Goal: Task Accomplishment & Management: Manage account settings

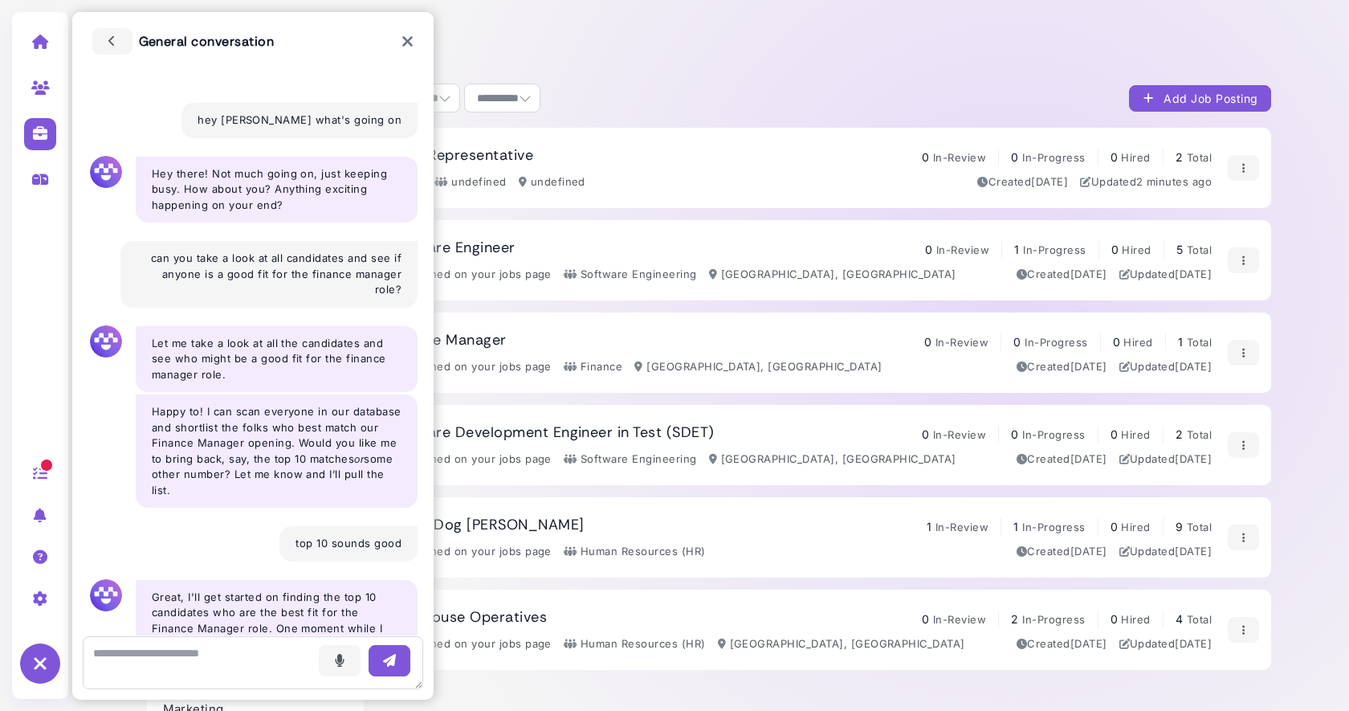
select select "**********"
select select "**"
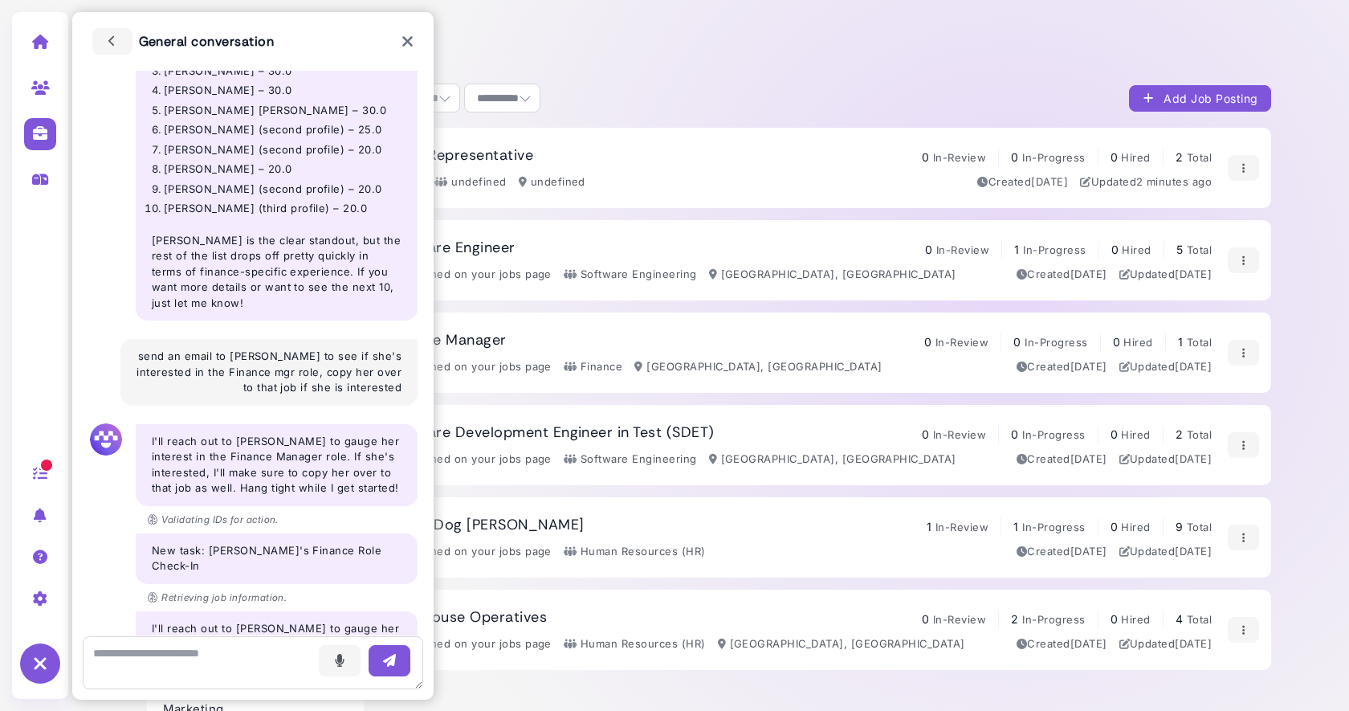
scroll to position [1616, 0]
click at [287, 340] on div "Voice - 4:04 pm send an email to Emily to see if she's interested in the Financ…" at bounding box center [268, 373] width 297 height 67
click at [274, 340] on div "Voice - 4:04 pm send an email to Emily to see if she's interested in the Financ…" at bounding box center [268, 373] width 297 height 67
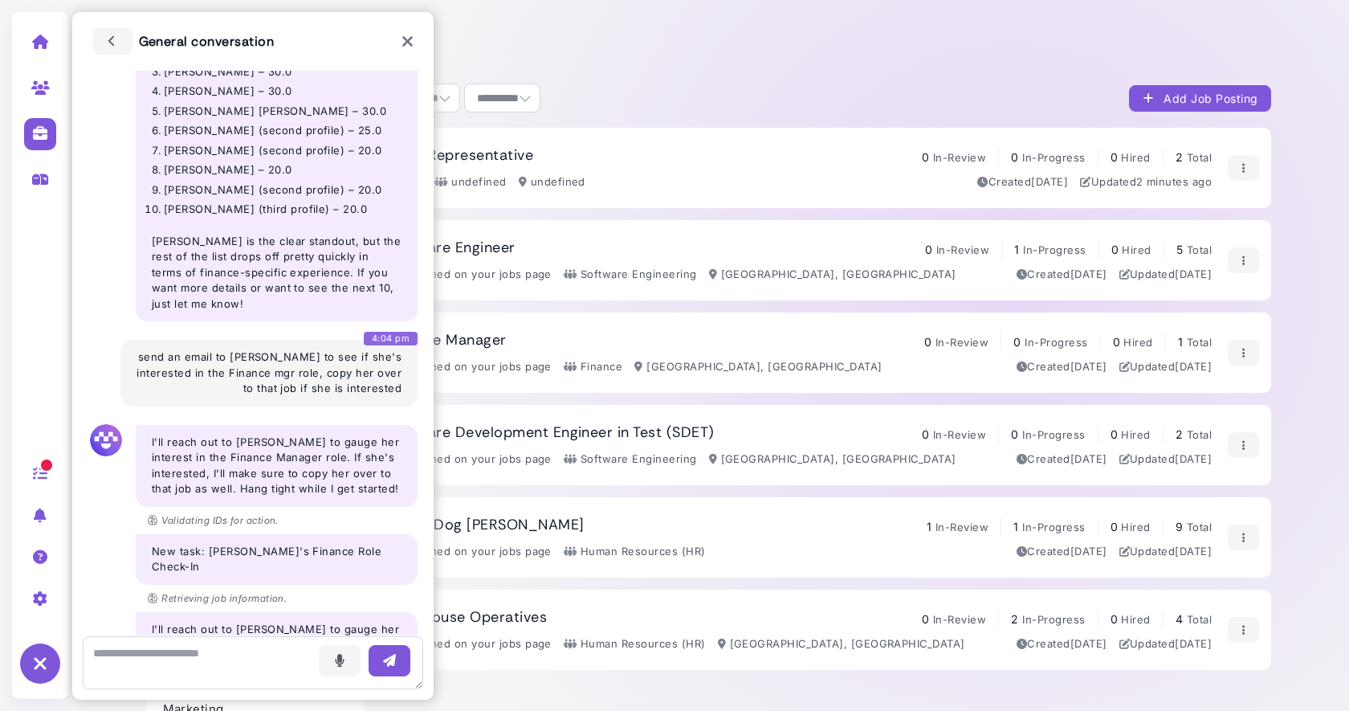
click at [274, 340] on div "Voice - 4:04 pm send an email to Emily to see if she's interested in the Financ…" at bounding box center [268, 373] width 297 height 67
drag, startPoint x: 150, startPoint y: 296, endPoint x: 377, endPoint y: 317, distance: 228.3
click at [377, 340] on div "Voice - 4:04 pm send an email to Emily to see if she's interested in the Financ…" at bounding box center [268, 373] width 297 height 67
drag, startPoint x: 398, startPoint y: 330, endPoint x: 186, endPoint y: 295, distance: 215.7
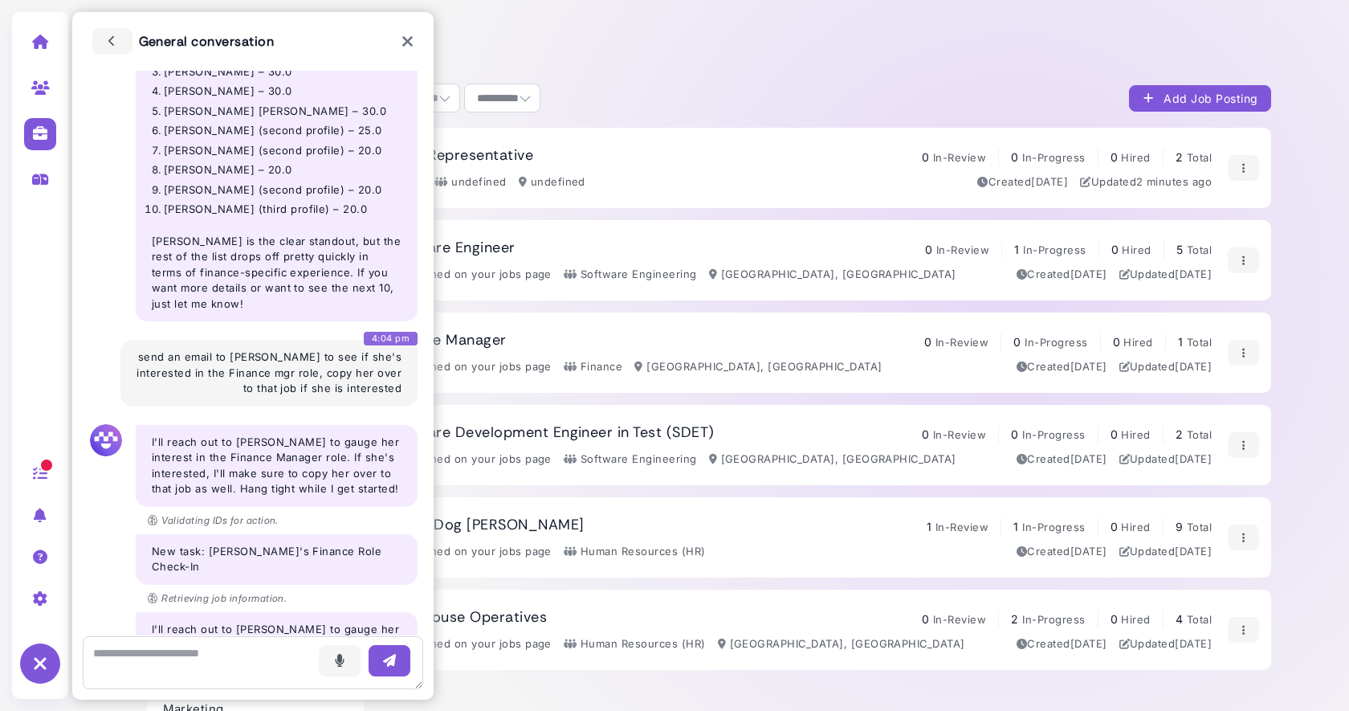
click at [186, 340] on div "Voice - 4:04 pm send an email to Emily to see if she's interested in the Financ…" at bounding box center [268, 373] width 297 height 67
click at [97, 40] on button "button" at bounding box center [113, 41] width 42 height 28
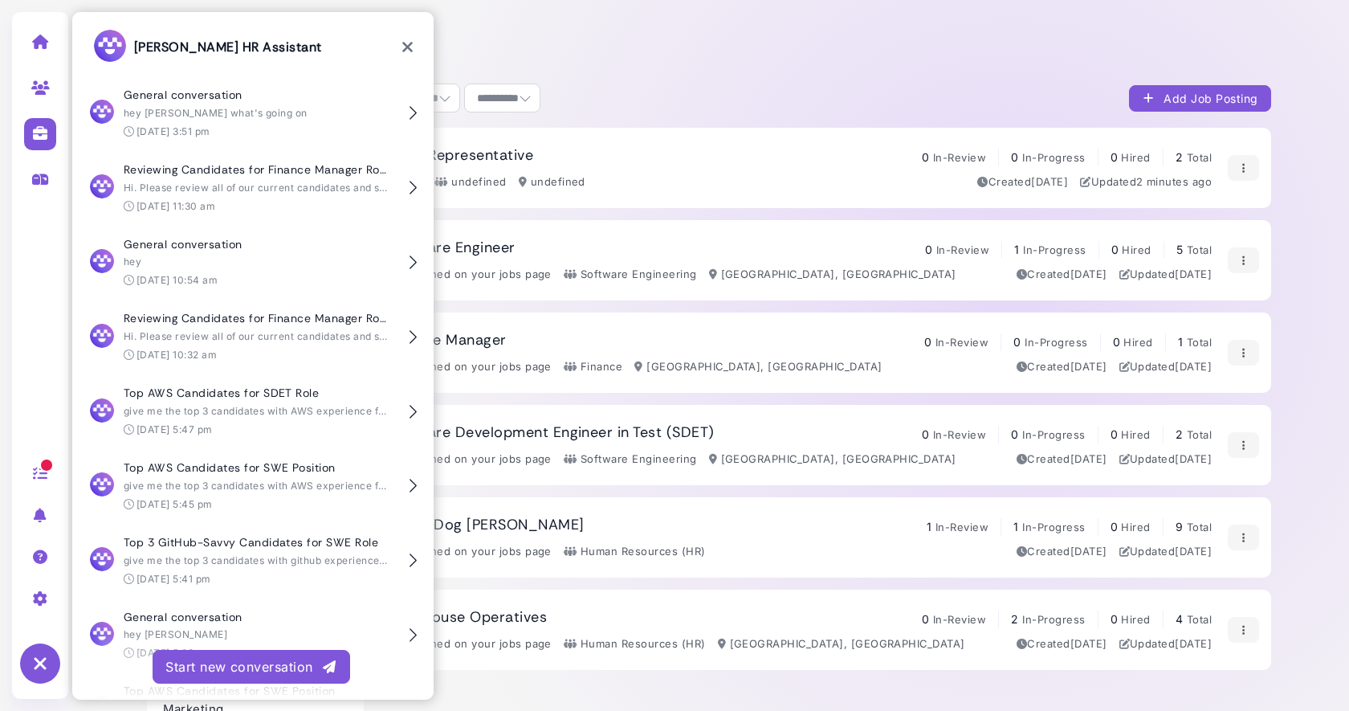
click at [210, 667] on div "Start new conversation" at bounding box center [251, 666] width 172 height 19
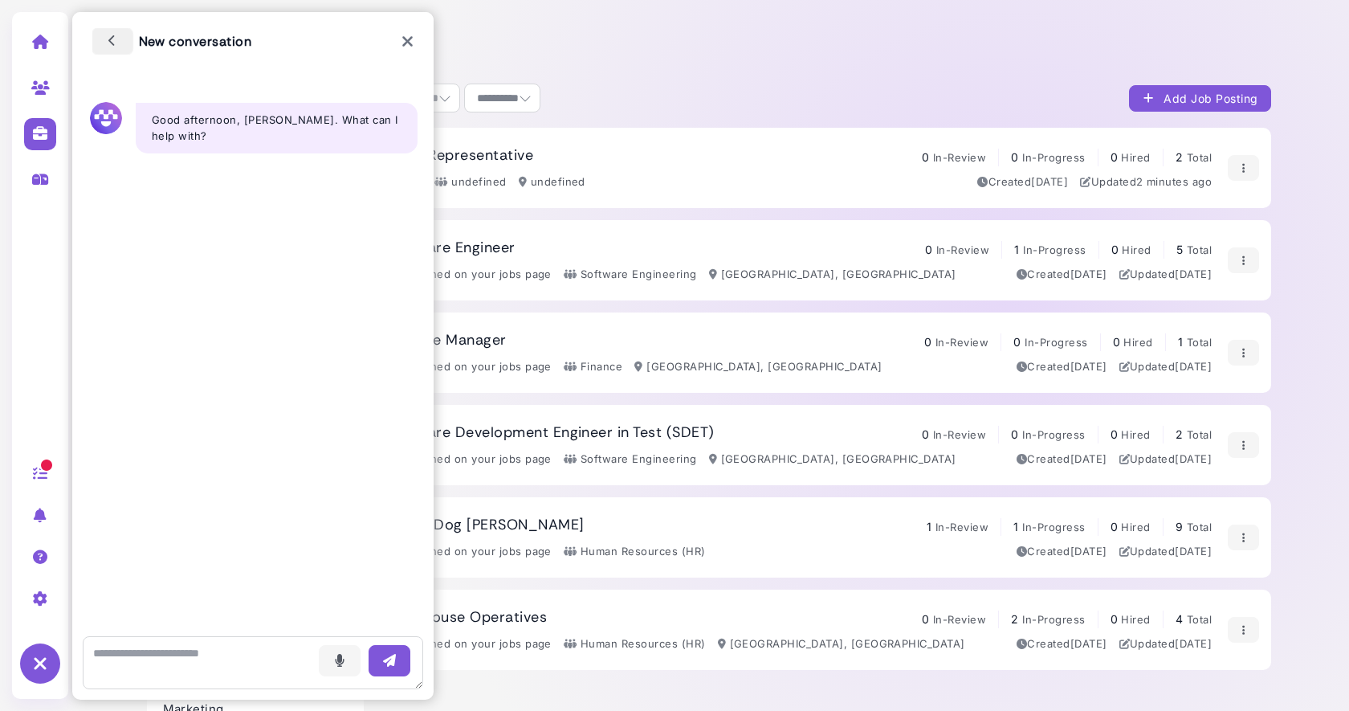
click at [115, 38] on icon "button" at bounding box center [112, 41] width 14 height 18
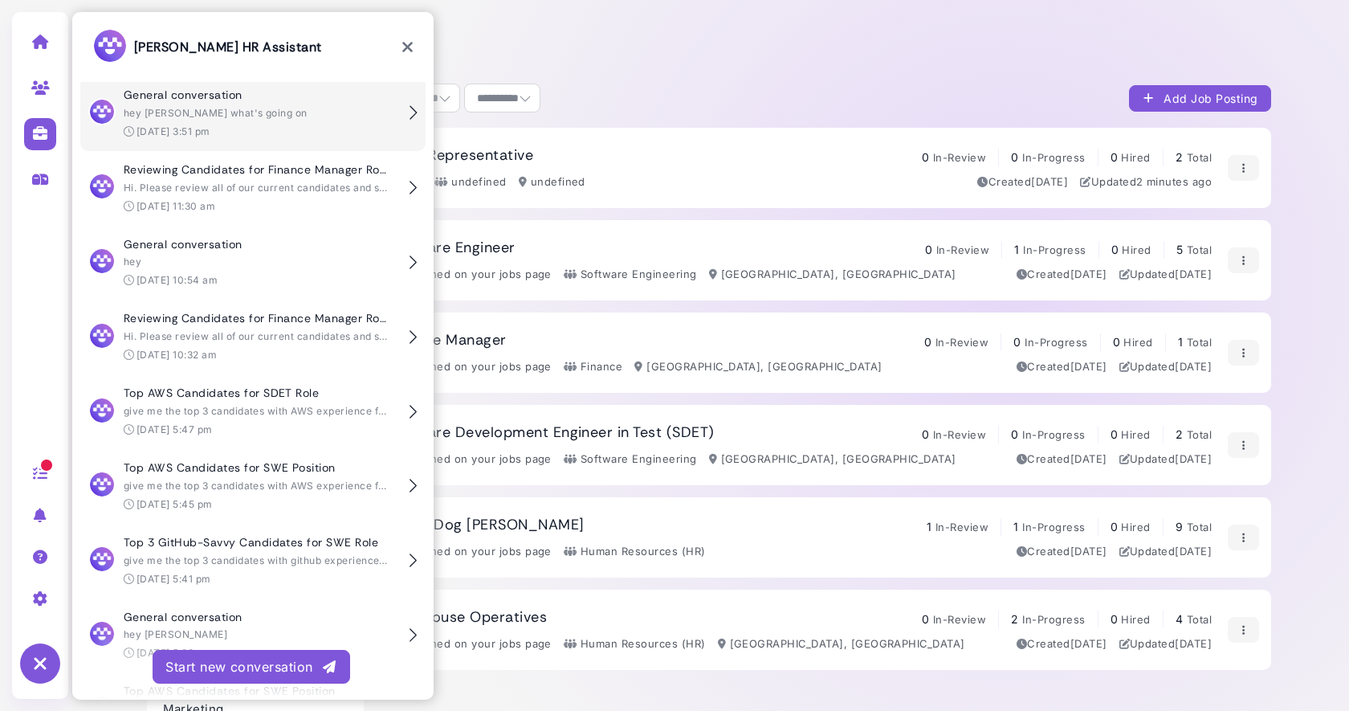
click at [235, 111] on span "hey [PERSON_NAME] what's going on" at bounding box center [216, 113] width 184 height 12
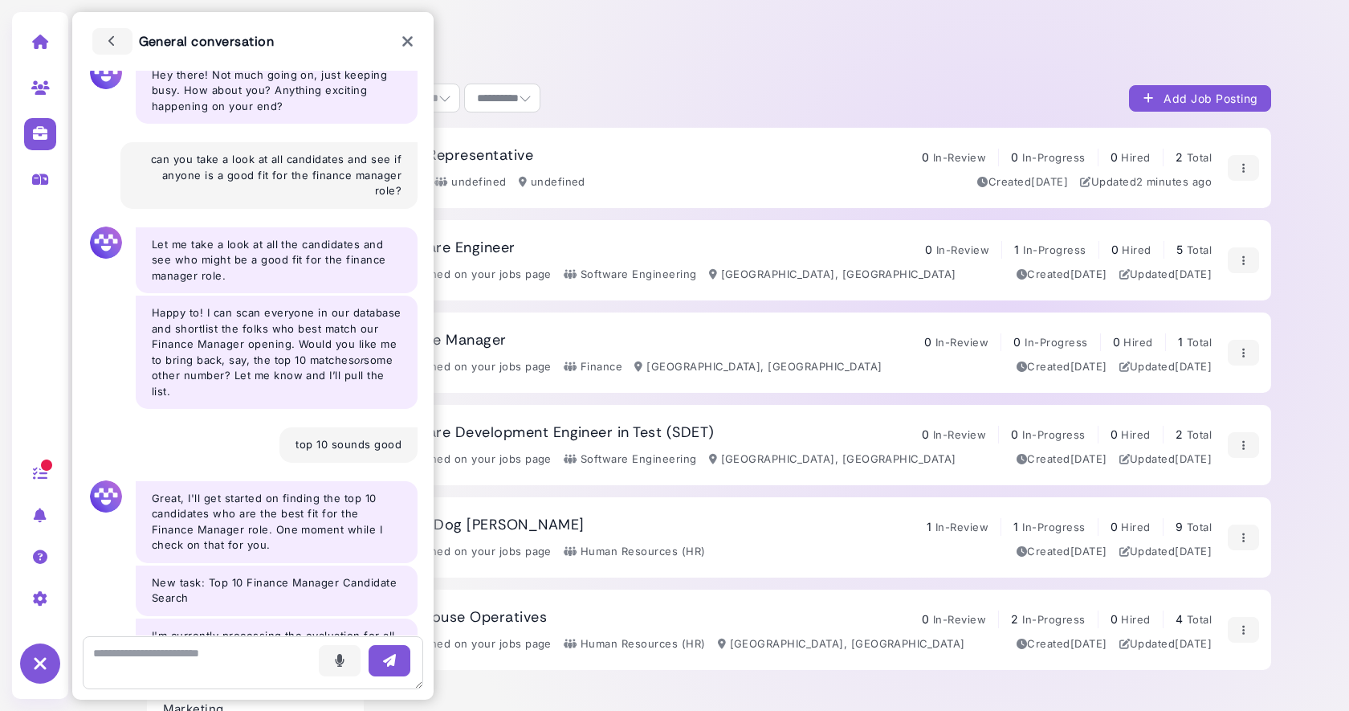
scroll to position [0, 0]
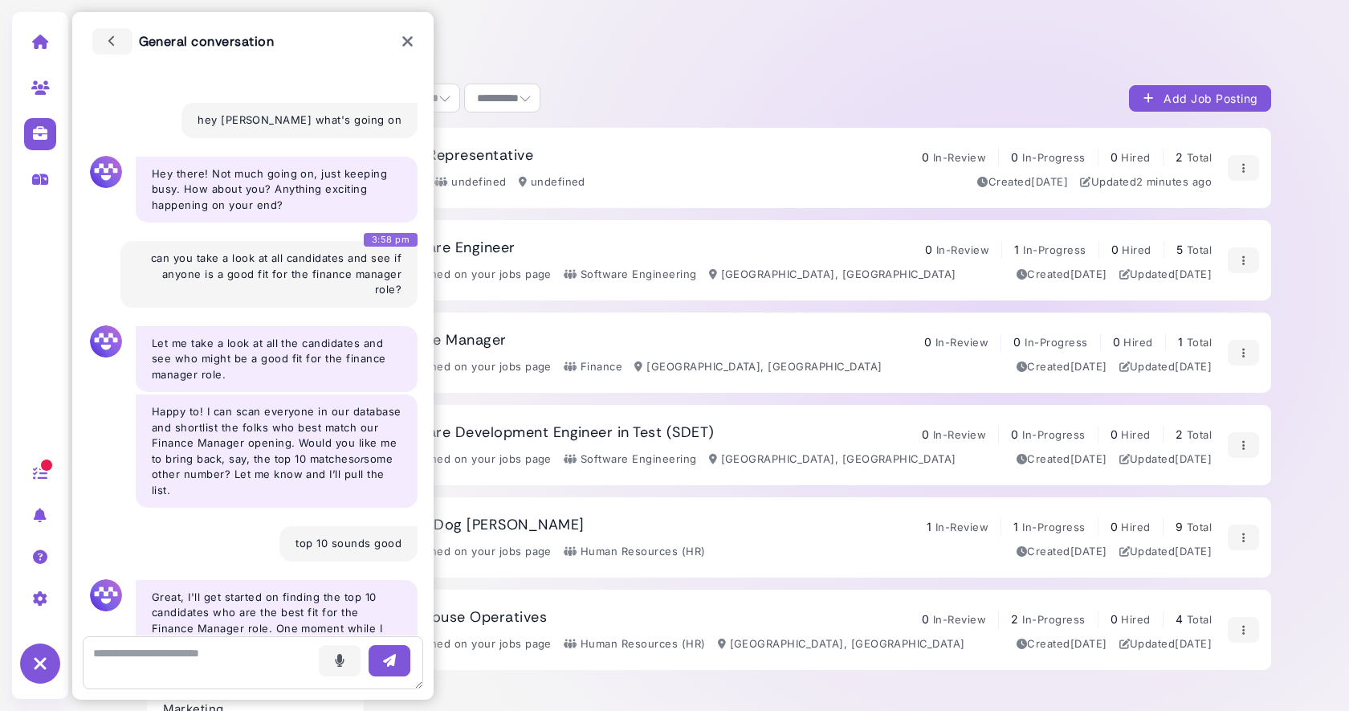
click at [310, 264] on div "Voice - 3:58 pm can you take a look at all candidates and see if anyone is a go…" at bounding box center [268, 274] width 297 height 67
click at [109, 39] on icon "button" at bounding box center [112, 41] width 14 height 18
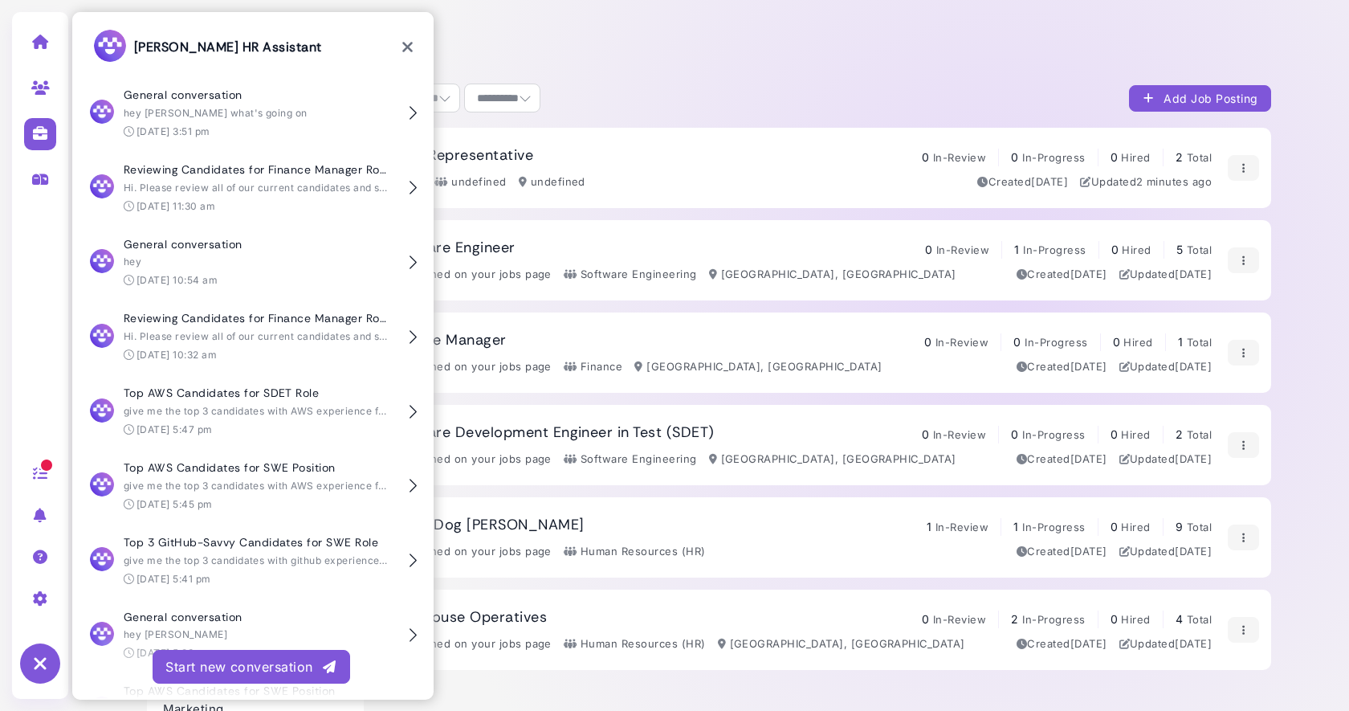
click at [237, 659] on div "Start new conversation" at bounding box center [251, 666] width 172 height 19
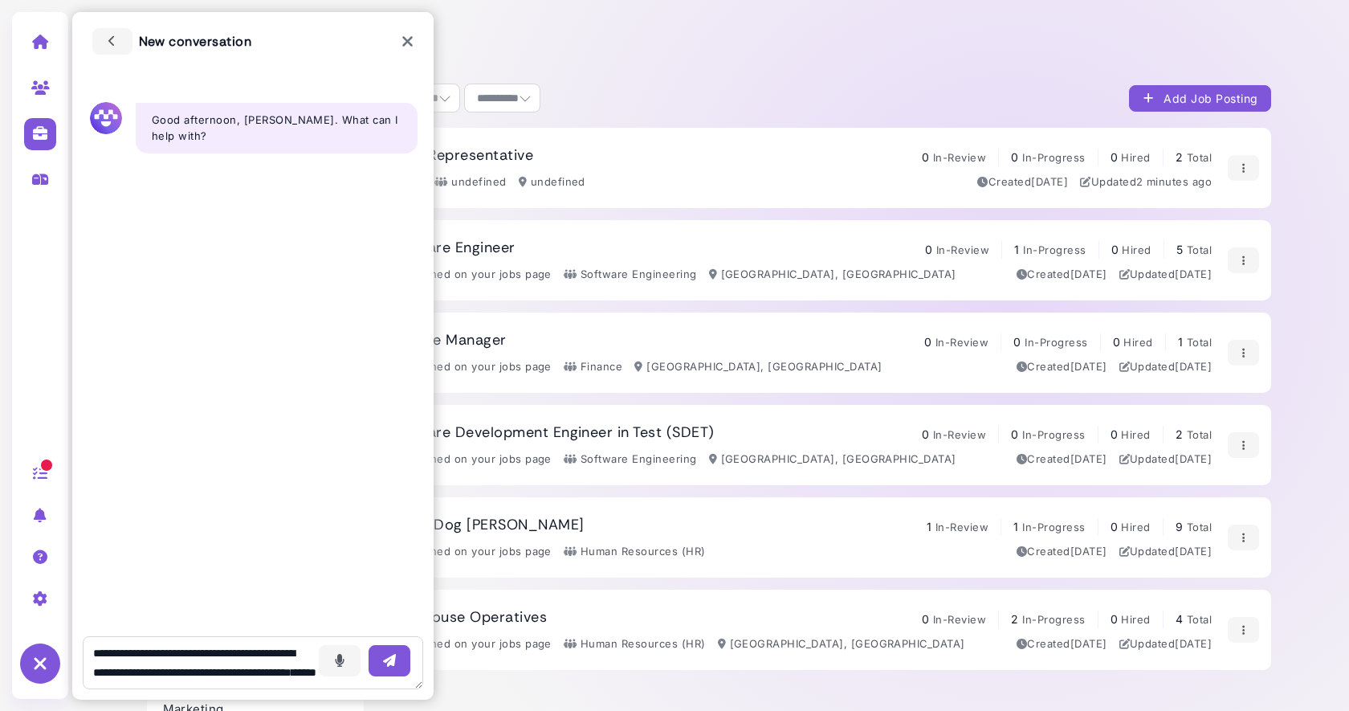
scroll to position [125, 0]
type textarea "**********"
type textarea "**"
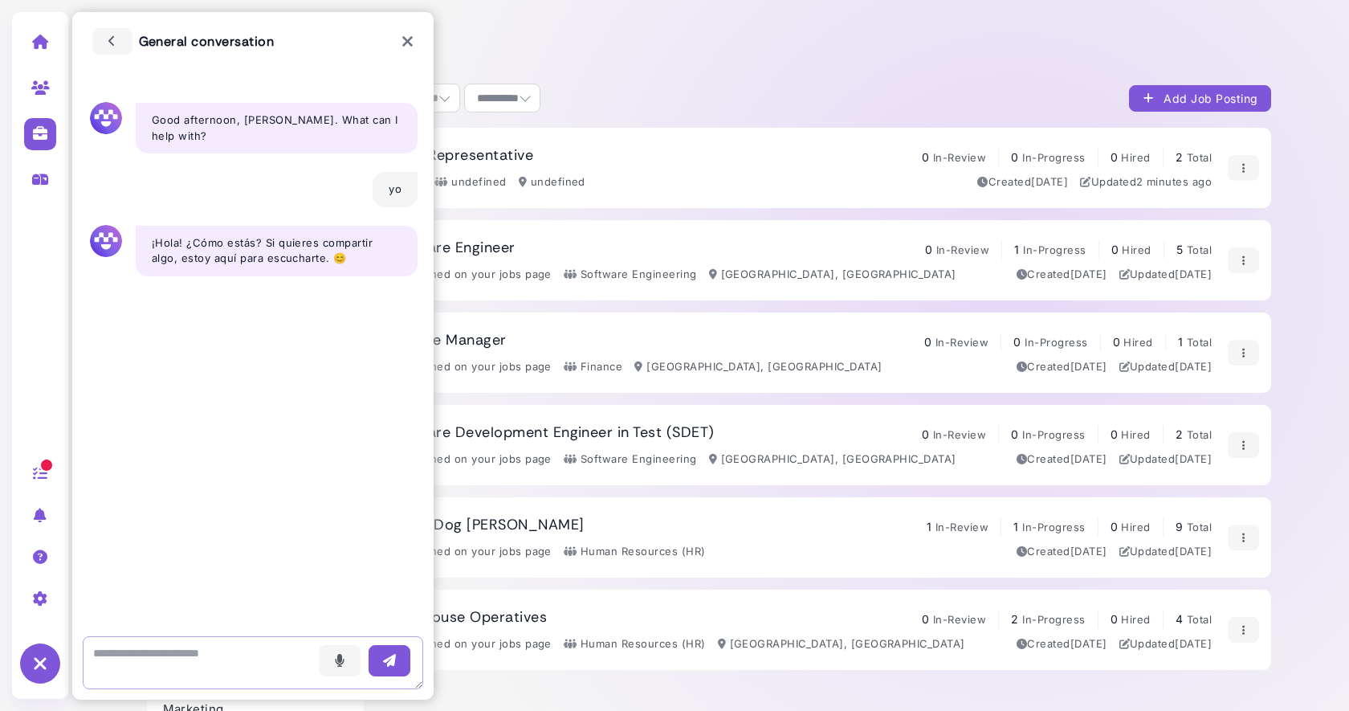
click at [206, 647] on textarea at bounding box center [253, 662] width 341 height 53
paste textarea "**********"
type textarea "**********"
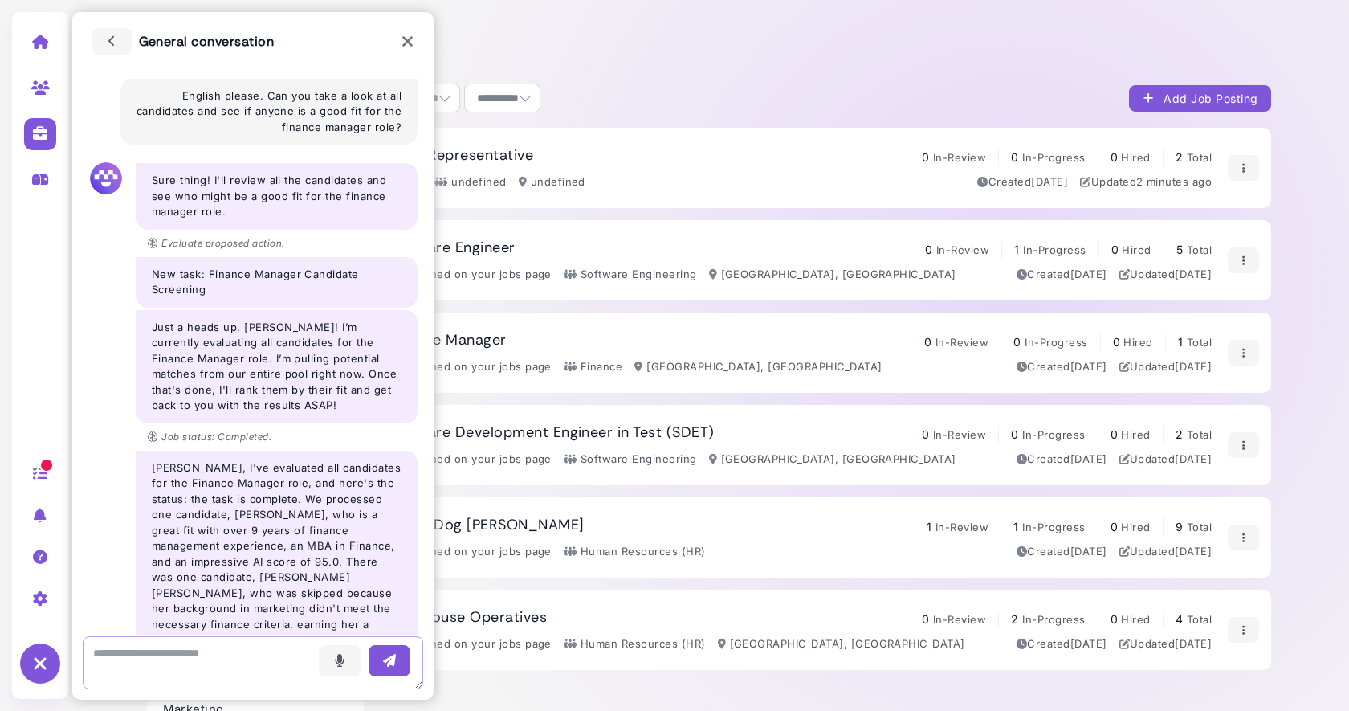
scroll to position [232, 0]
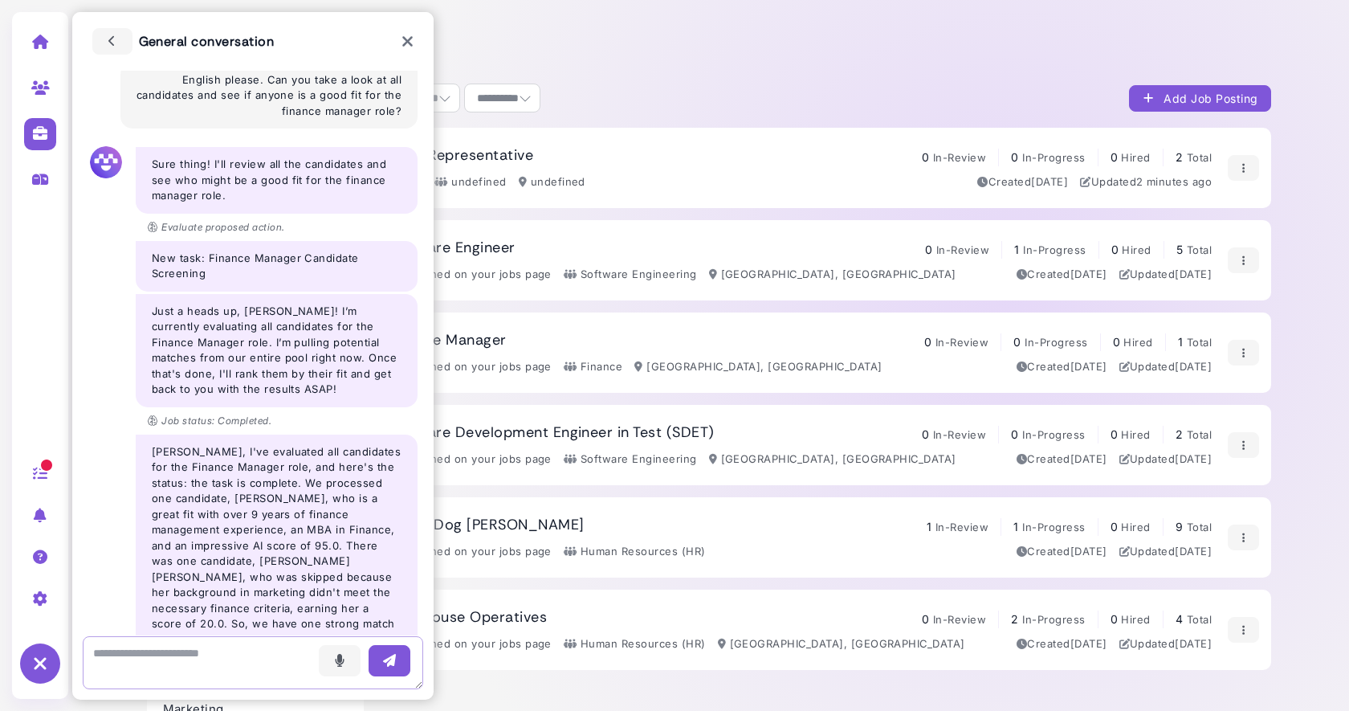
paste textarea "**********"
type textarea "**********"
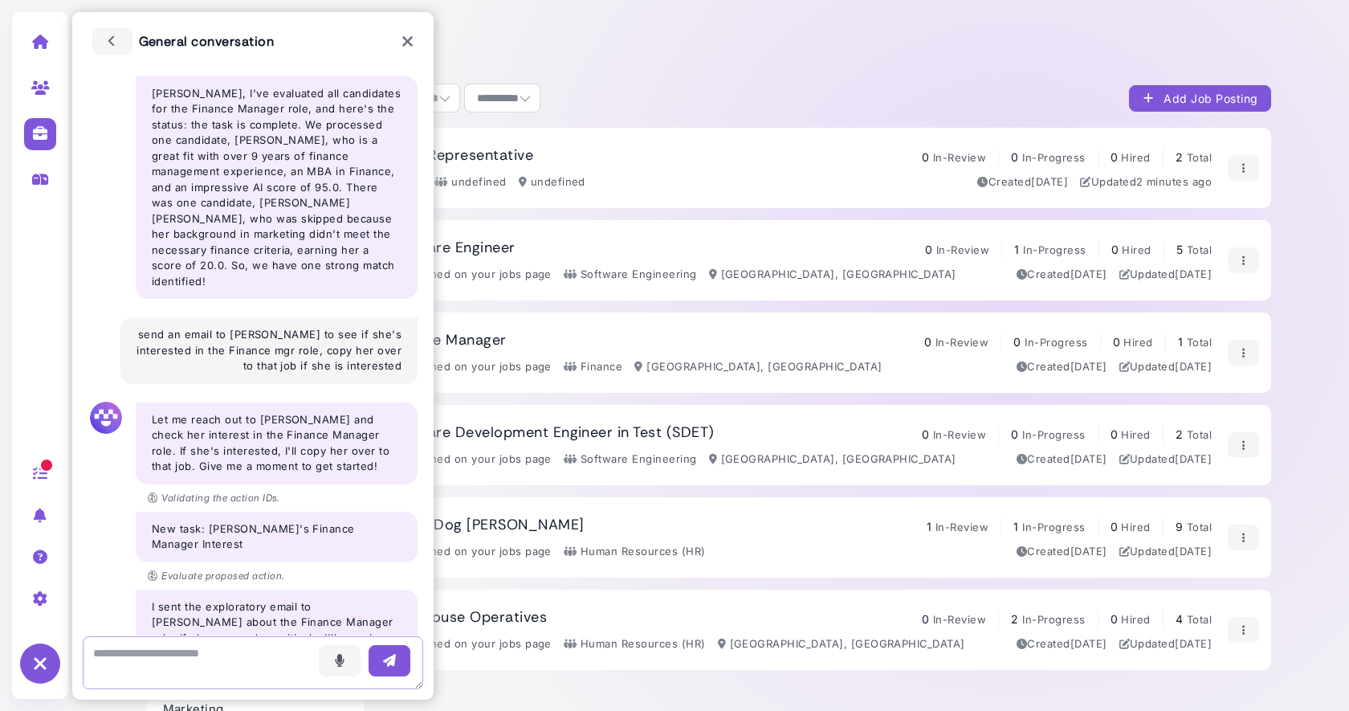
scroll to position [606, 0]
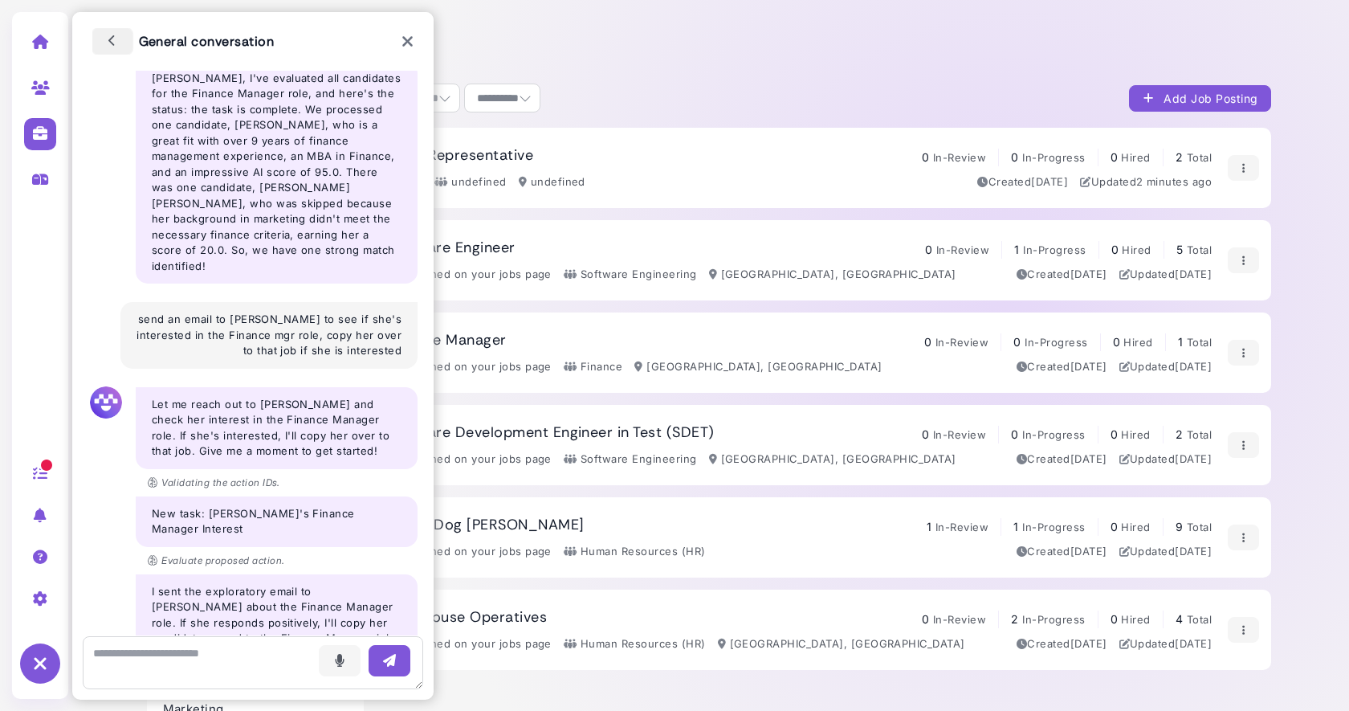
click at [116, 42] on icon "button" at bounding box center [112, 41] width 14 height 18
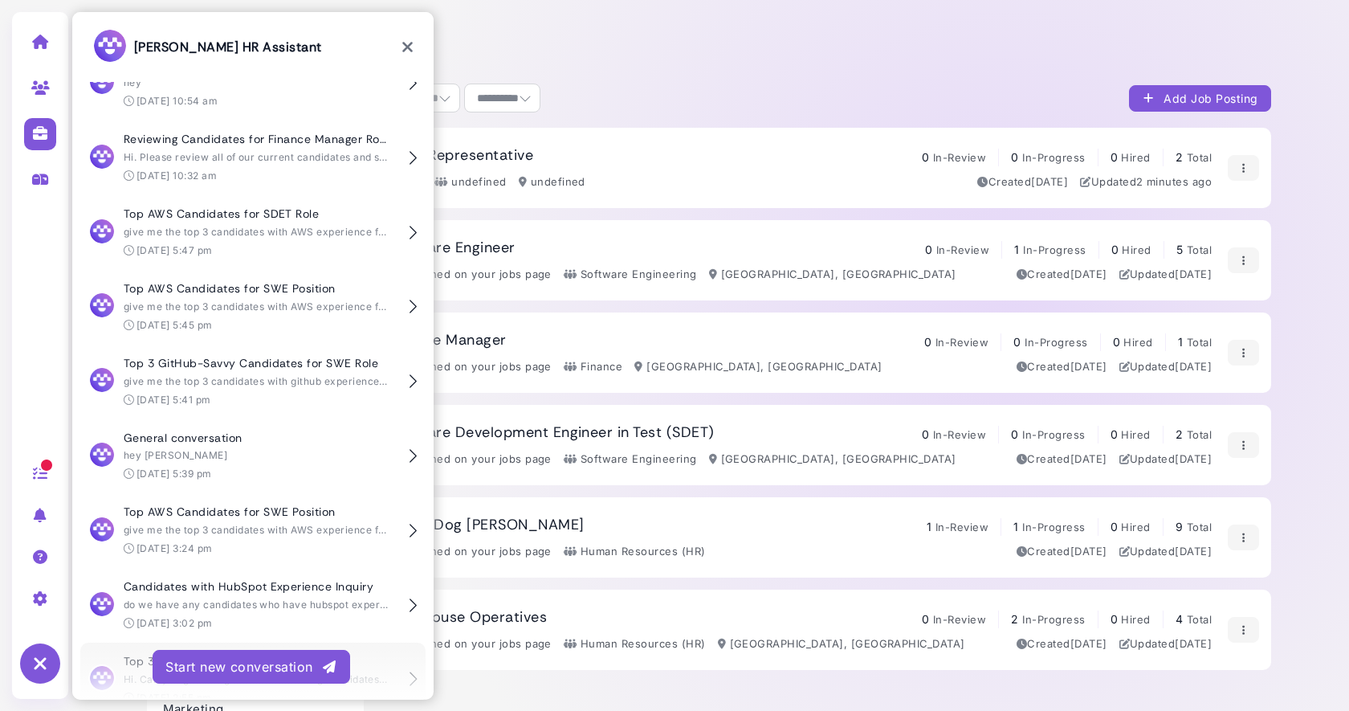
scroll to position [0, 0]
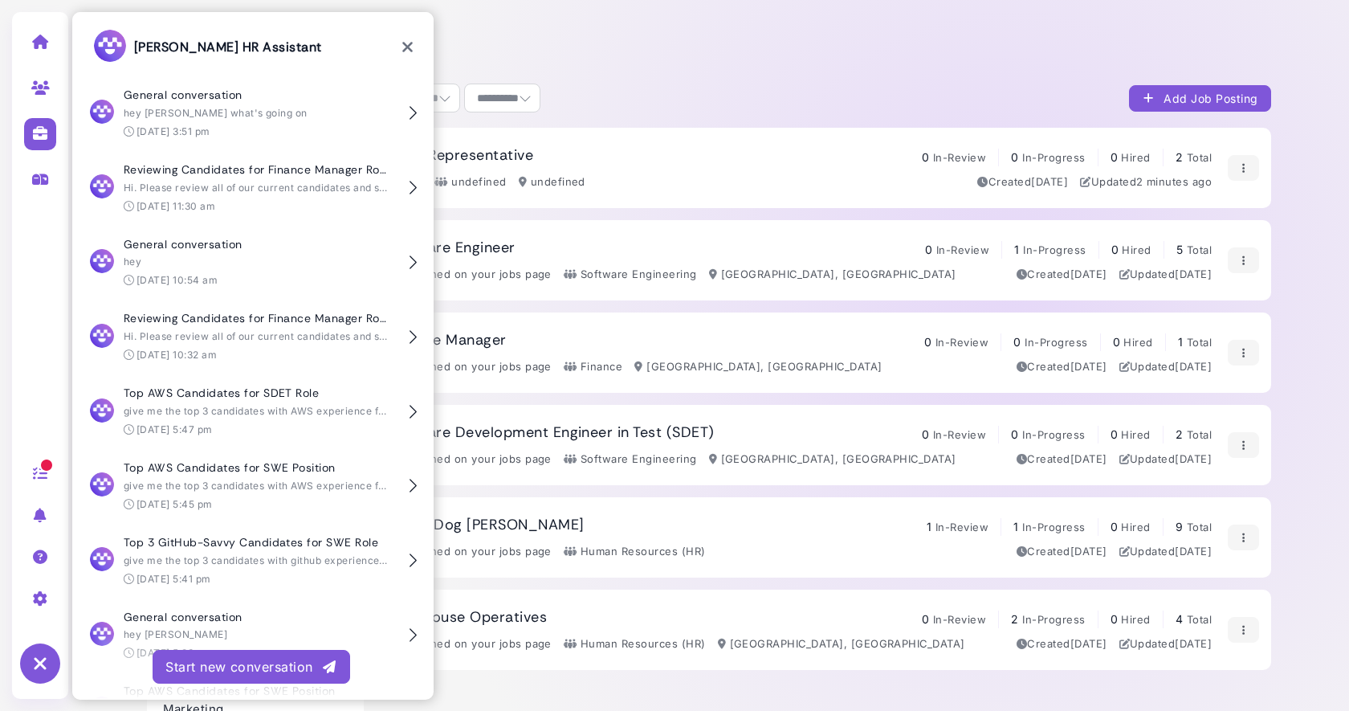
click at [203, 662] on div "Start new conversation" at bounding box center [251, 666] width 172 height 19
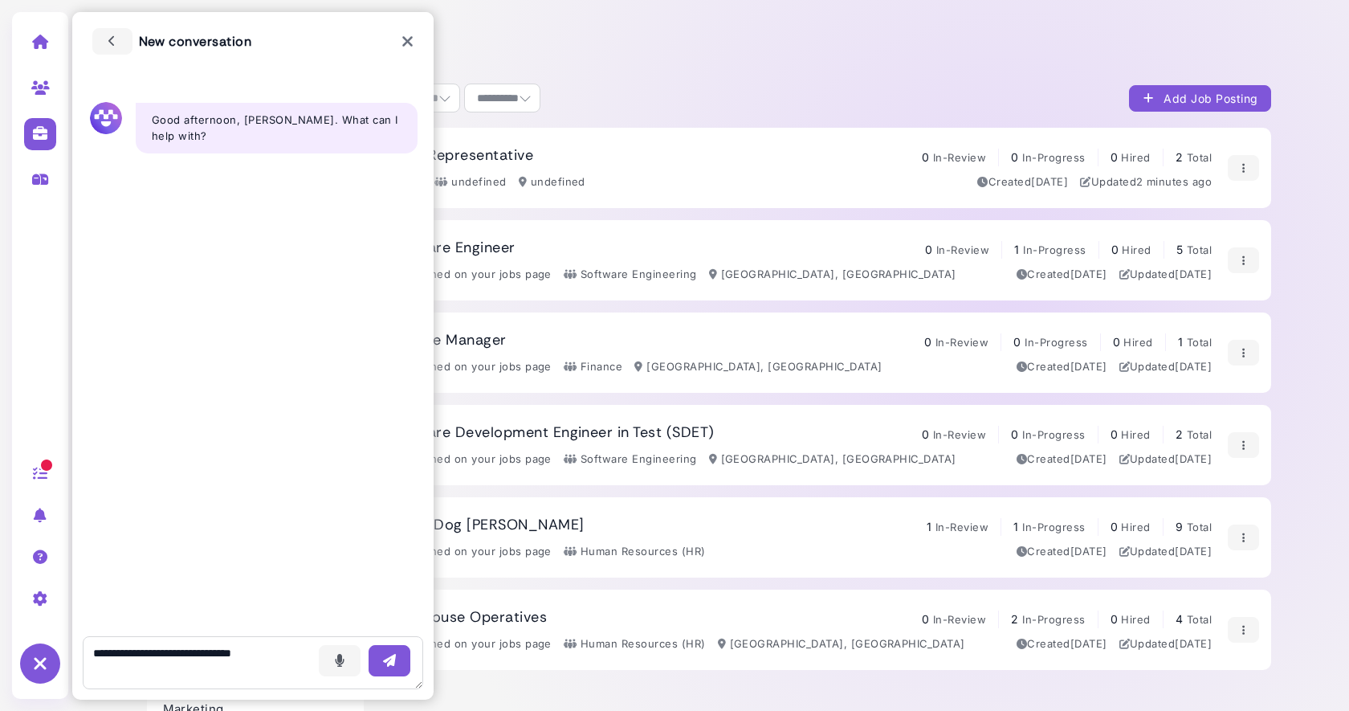
type textarea "**********"
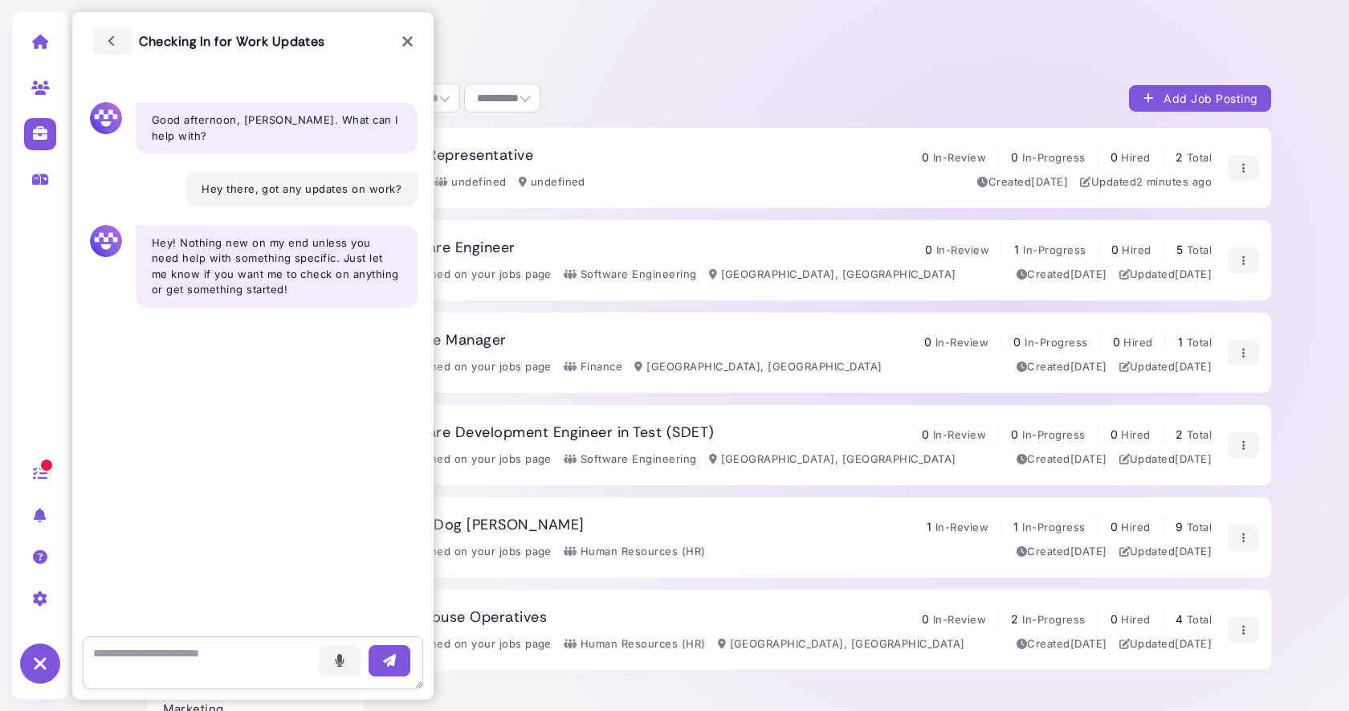
click at [149, 647] on textarea at bounding box center [253, 662] width 341 height 53
type textarea "**********"
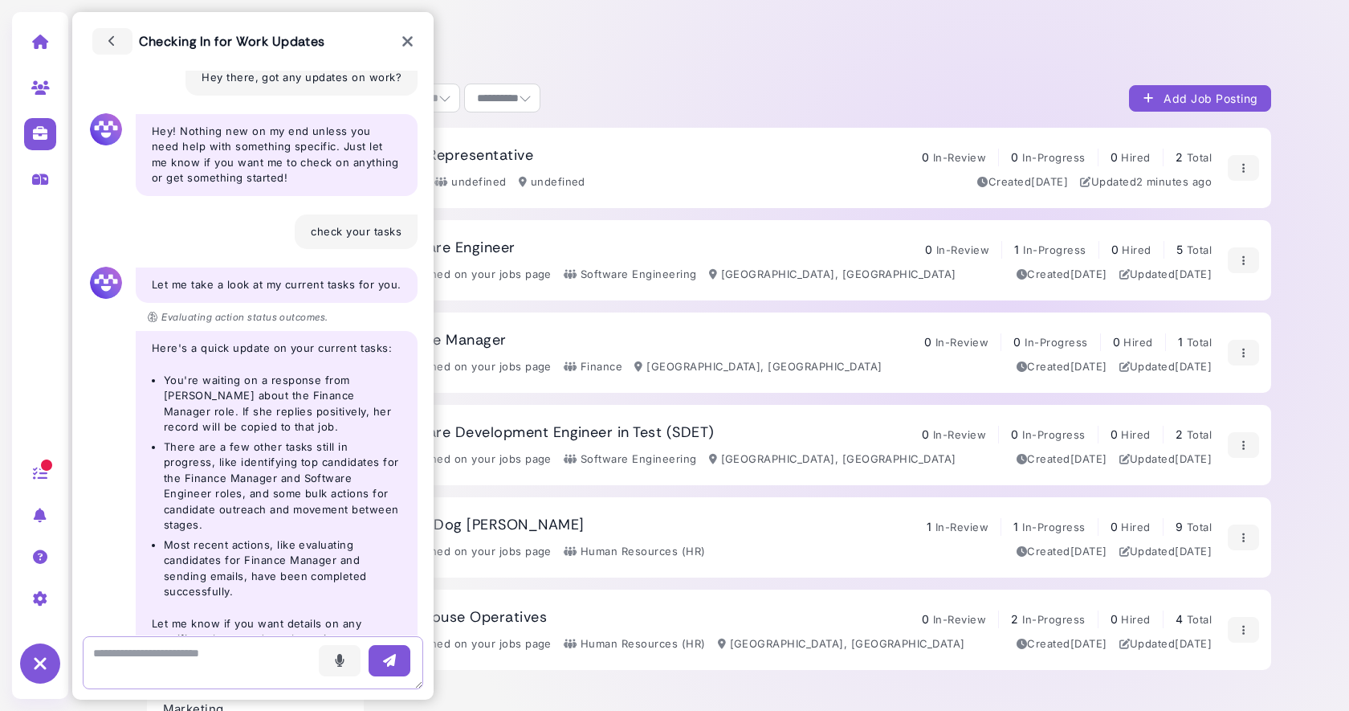
scroll to position [143, 0]
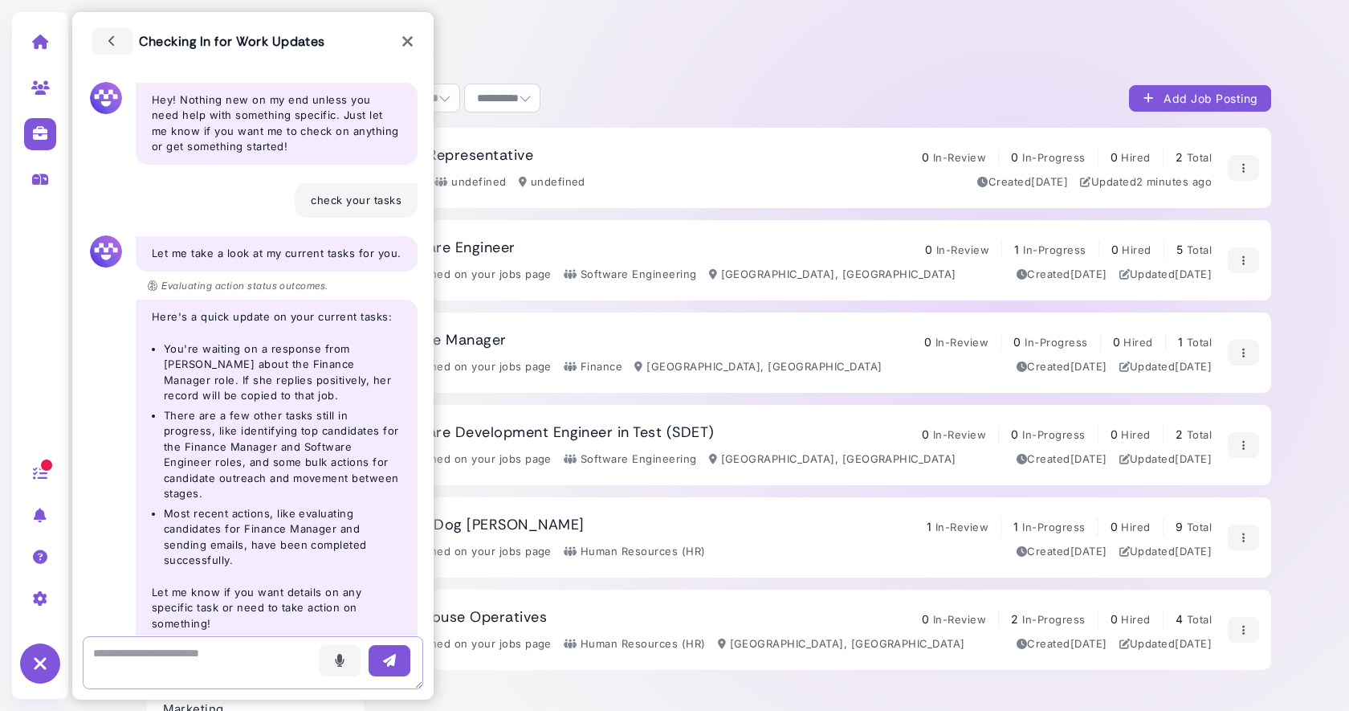
click at [230, 651] on textarea at bounding box center [253, 662] width 341 height 53
type textarea "**********"
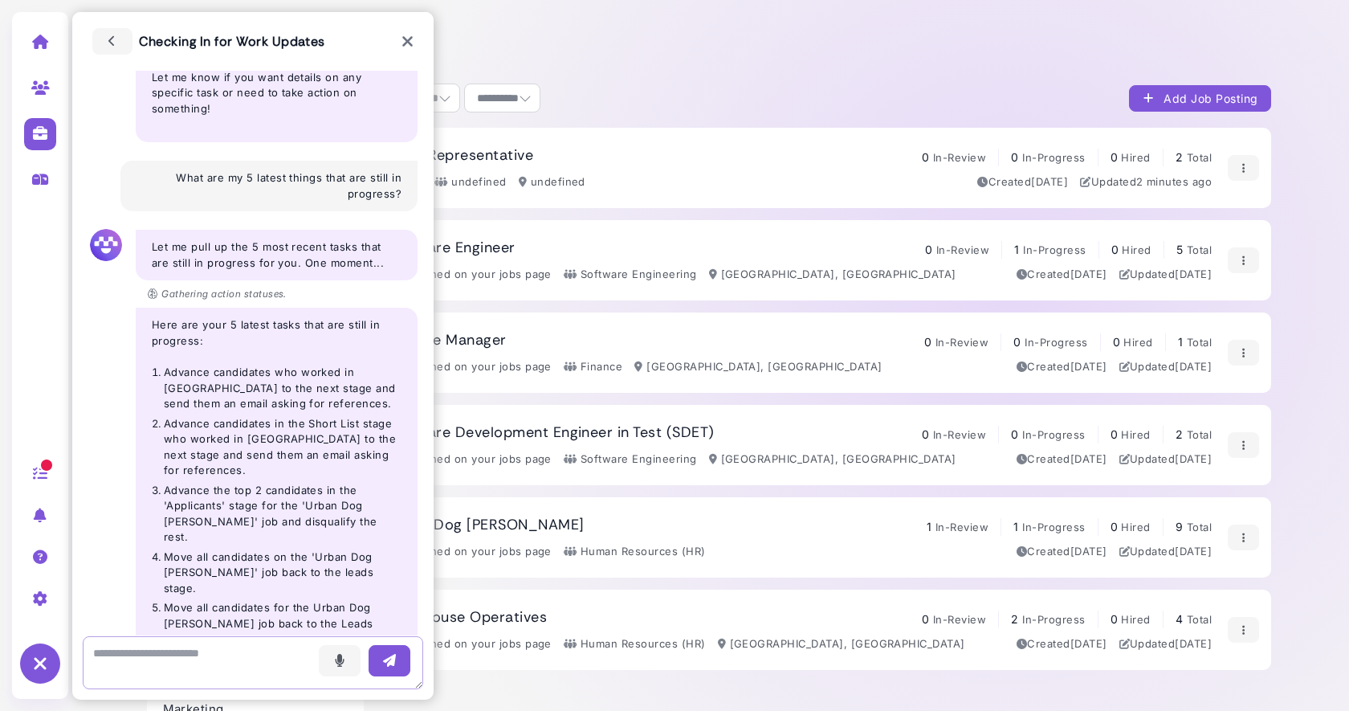
scroll to position [674, 0]
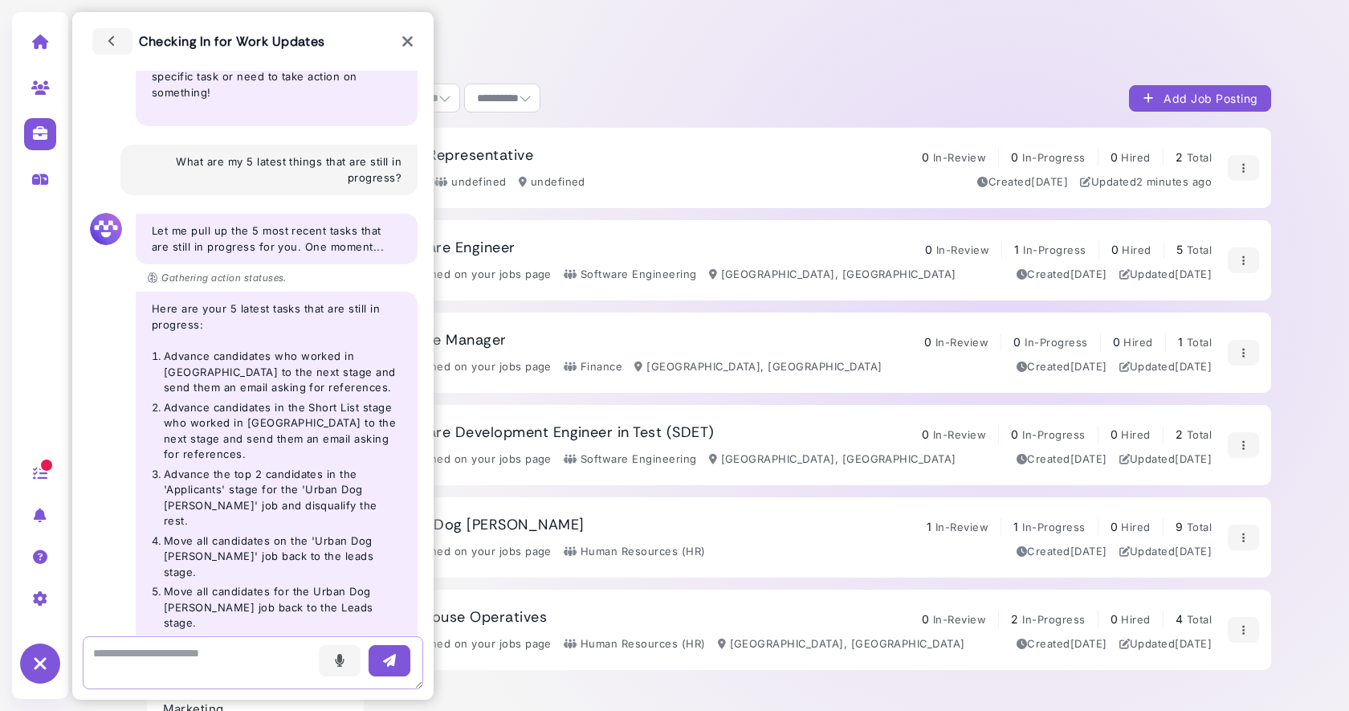
click at [141, 663] on textarea at bounding box center [253, 662] width 341 height 53
type textarea "**********"
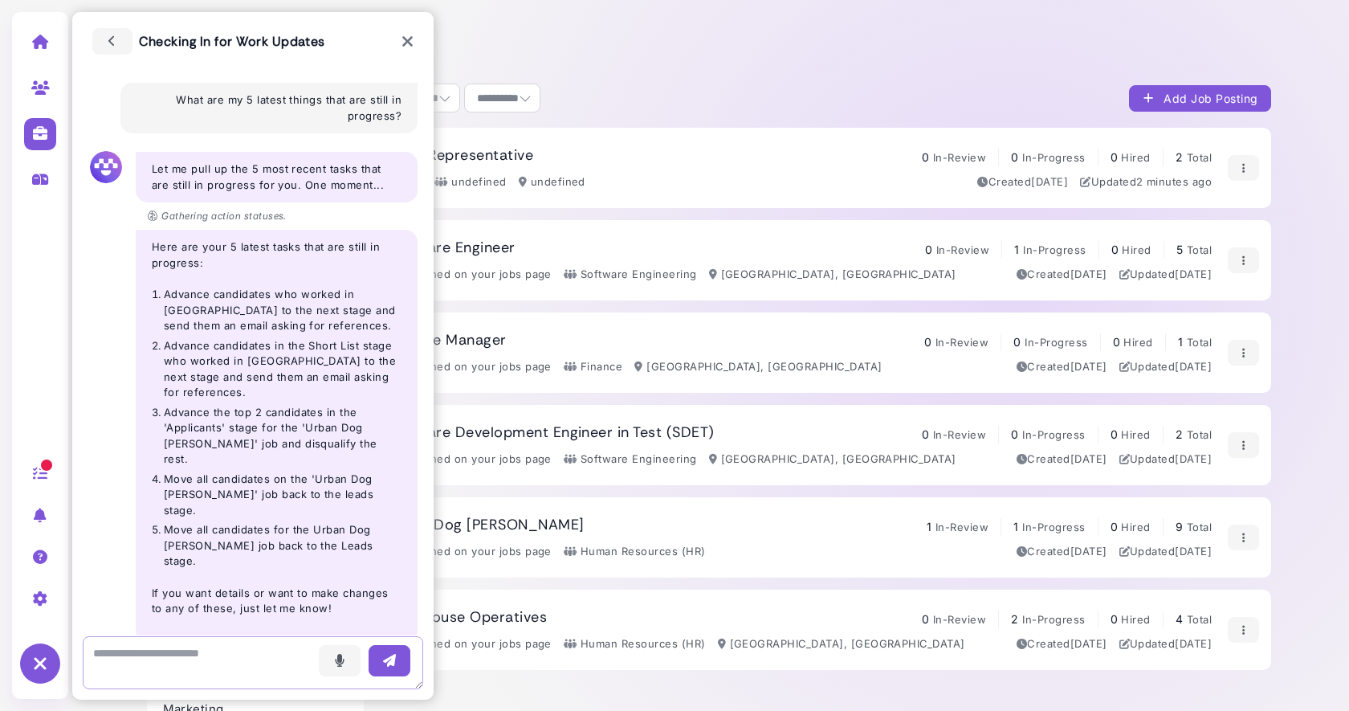
scroll to position [723, 0]
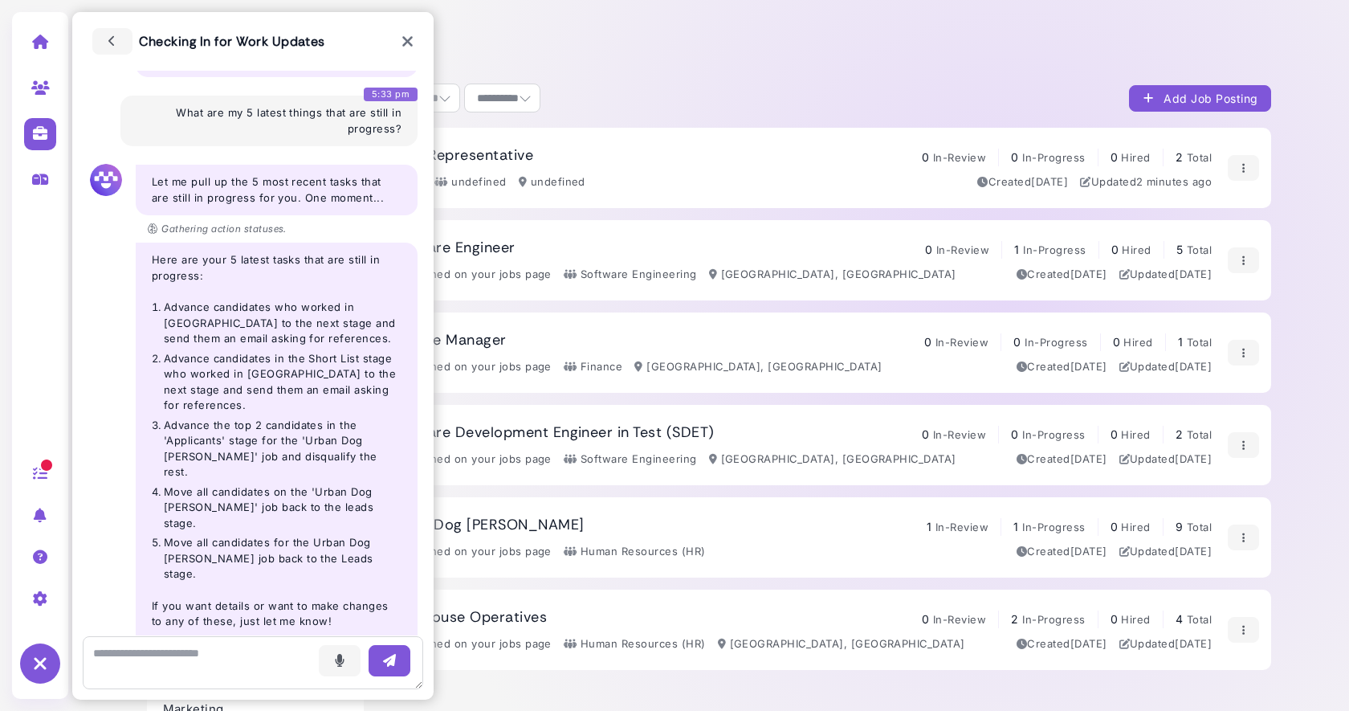
click at [360, 96] on div "Voice - 5:33 pm What are my 5 latest things that are still in progress?" at bounding box center [268, 121] width 297 height 51
click at [377, 96] on div "Voice - 5:33 pm What are my 5 latest things that are still in progress?" at bounding box center [268, 121] width 297 height 51
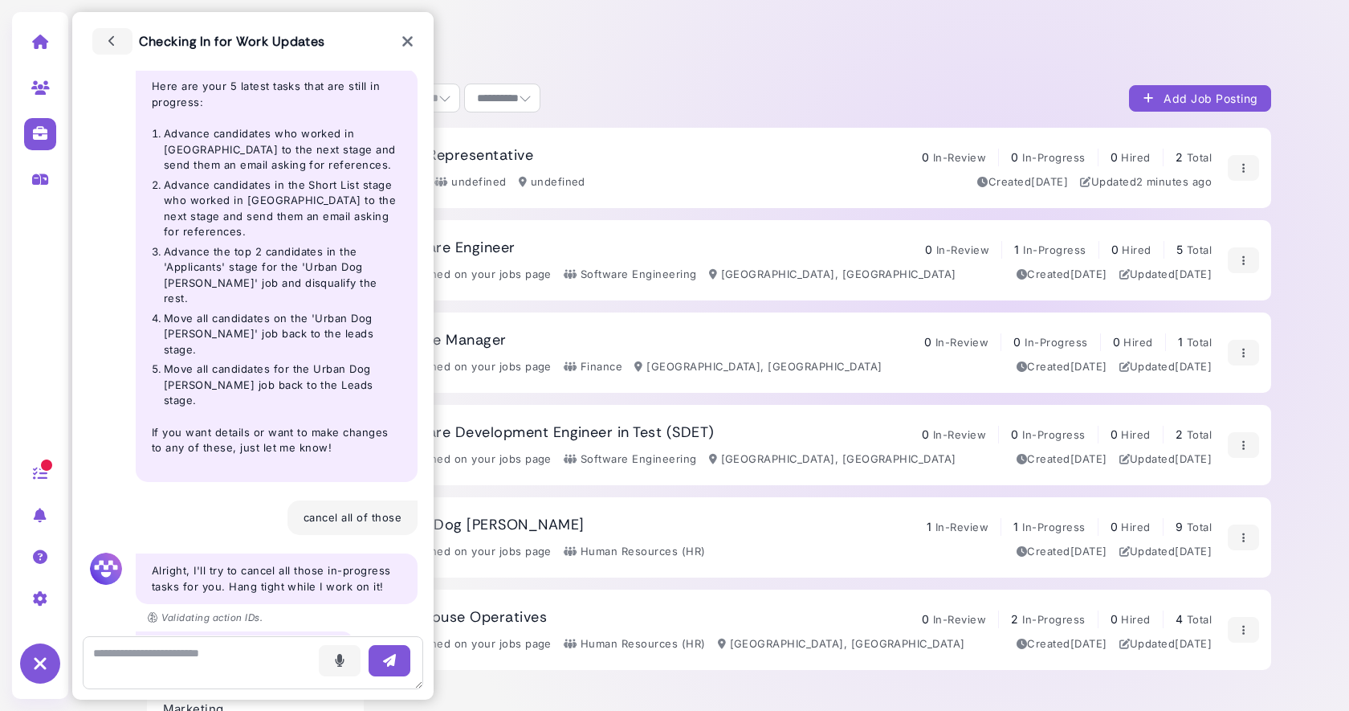
scroll to position [954, 0]
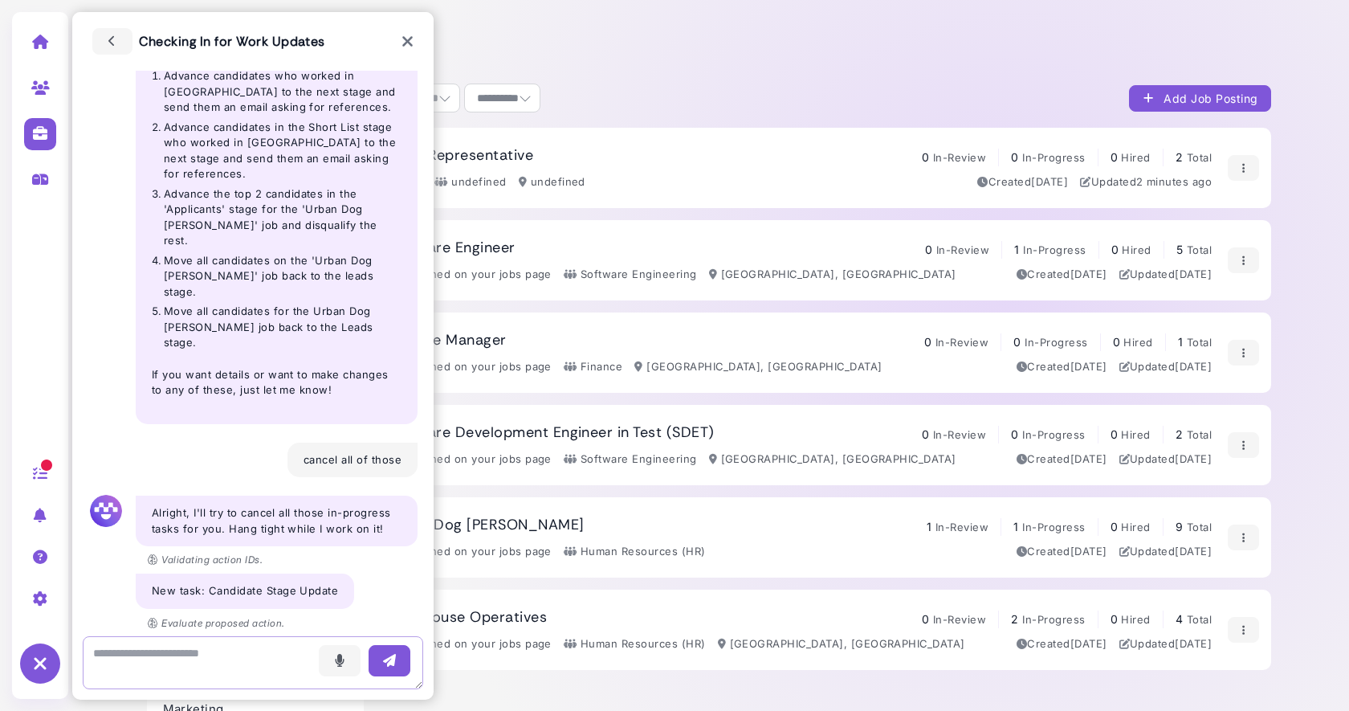
click at [212, 655] on textarea at bounding box center [253, 662] width 341 height 53
type textarea "**********"
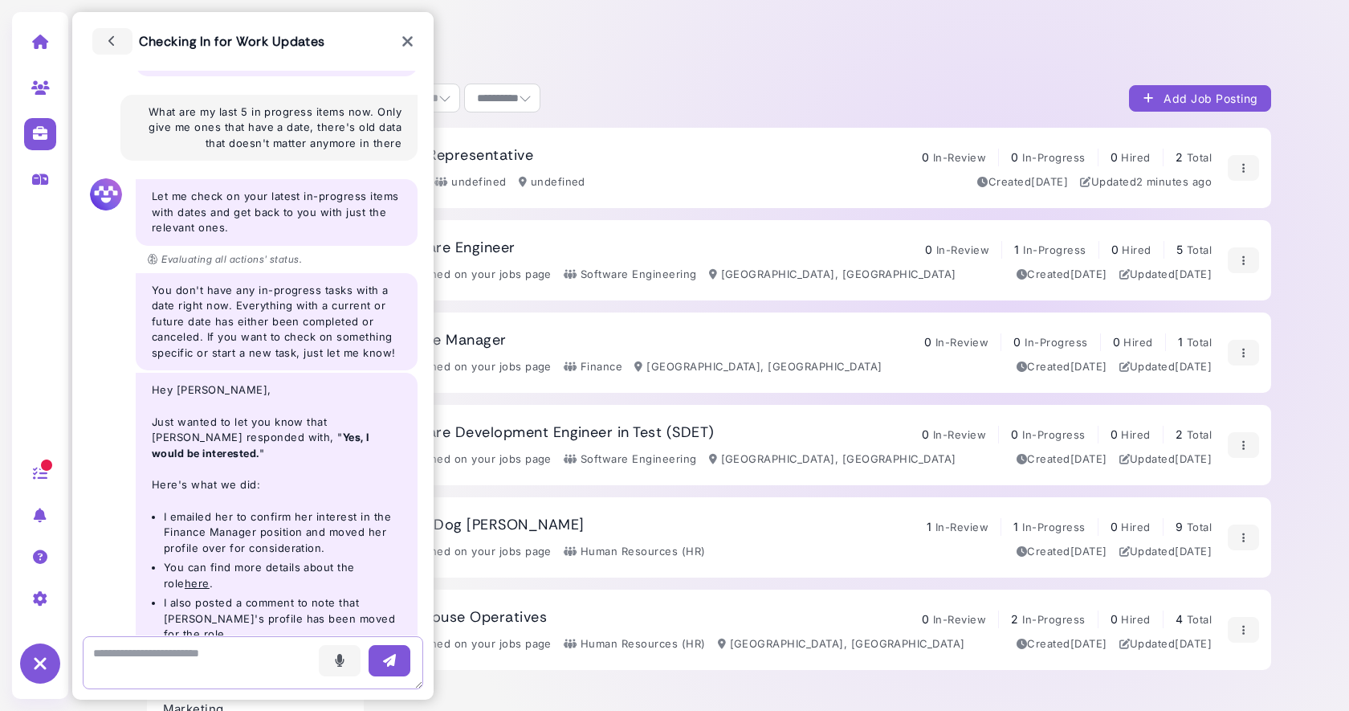
scroll to position [1607, 0]
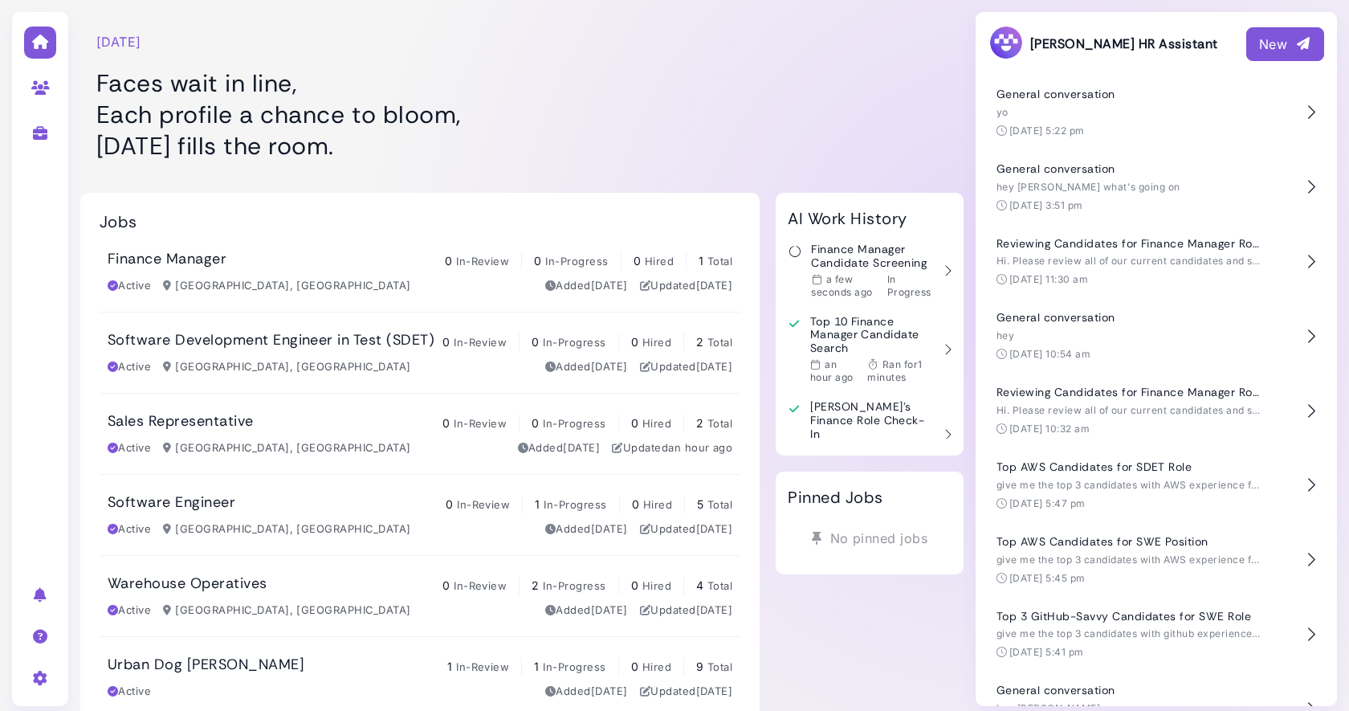
scroll to position [43, 0]
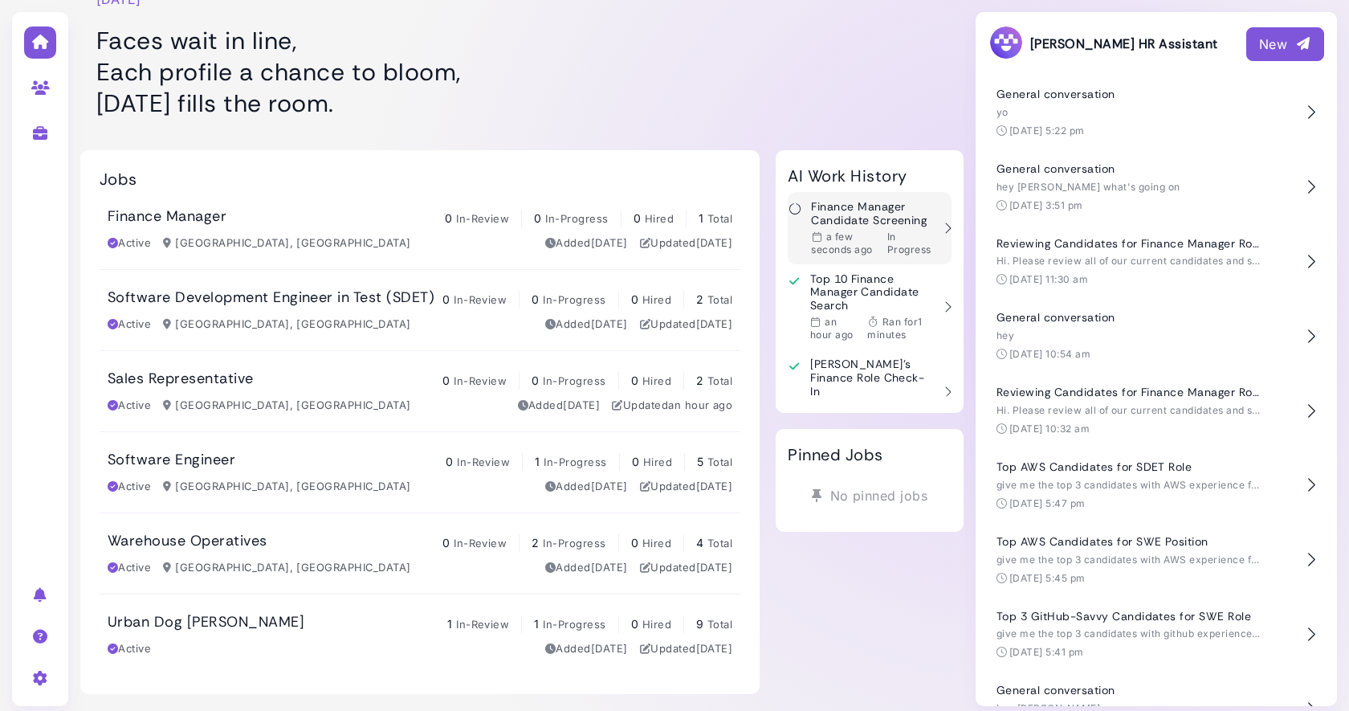
click at [851, 230] on div "a few seconds ago" at bounding box center [844, 243] width 66 height 26
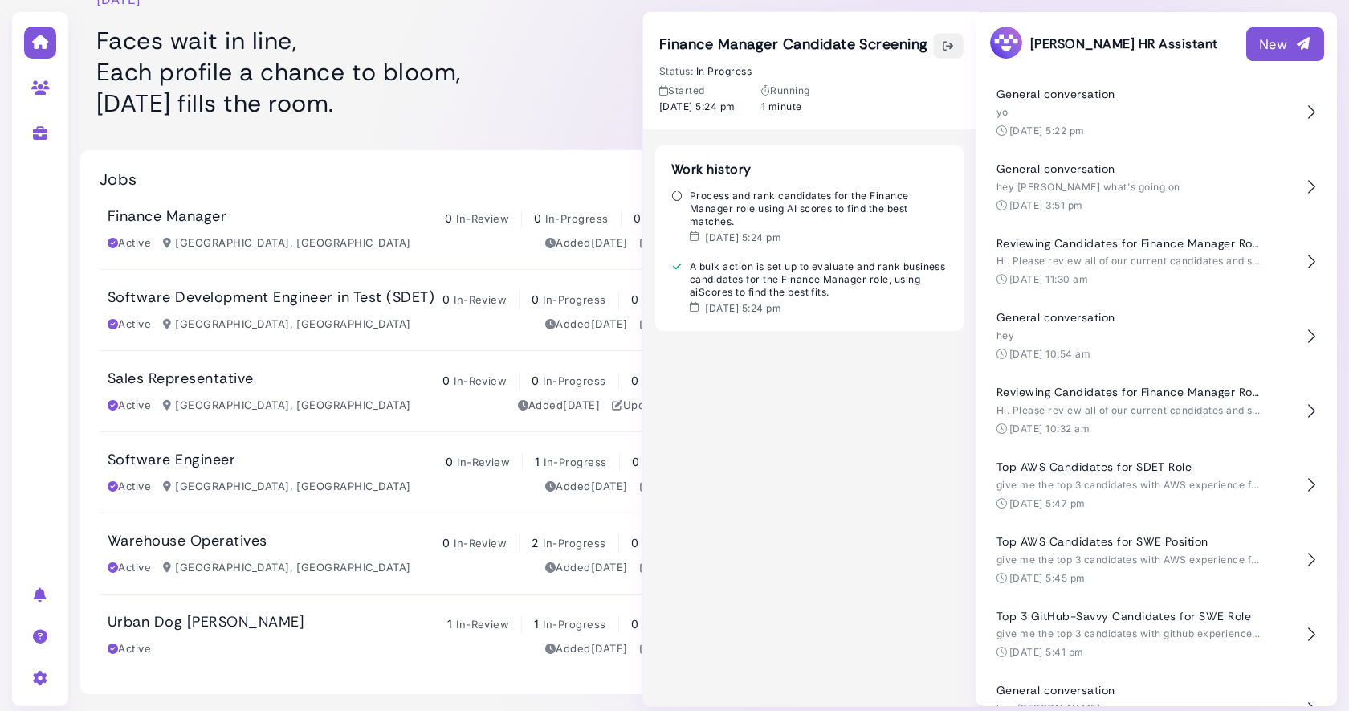
click at [945, 58] on button "button" at bounding box center [948, 46] width 31 height 26
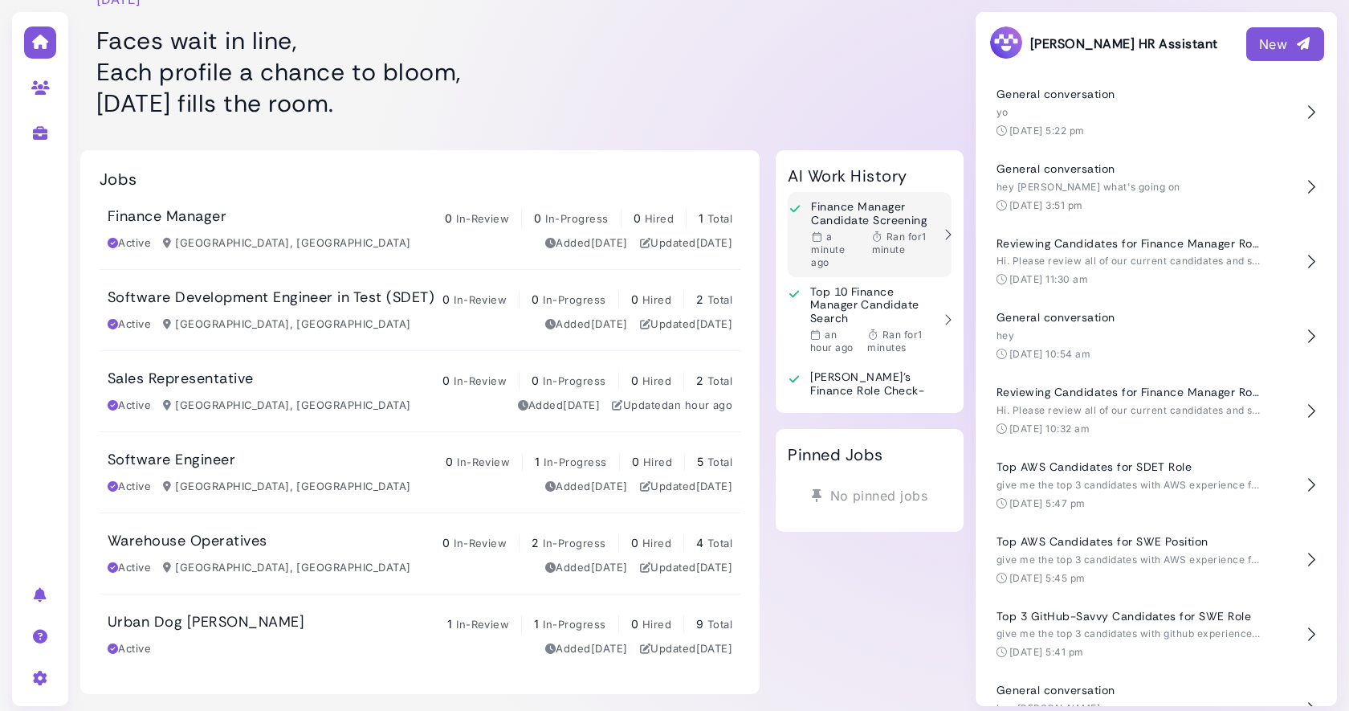
click at [845, 234] on div "a minute ago" at bounding box center [836, 249] width 51 height 39
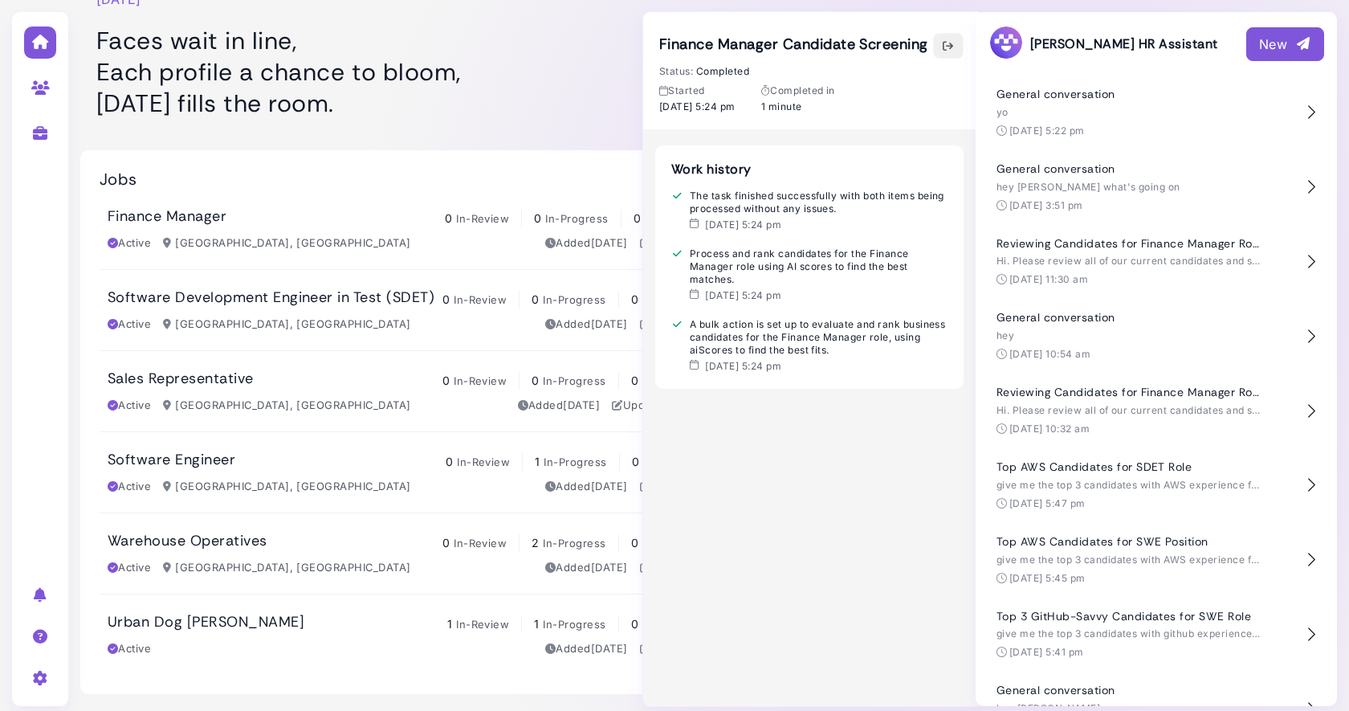
click at [948, 42] on icon "button" at bounding box center [948, 46] width 13 height 17
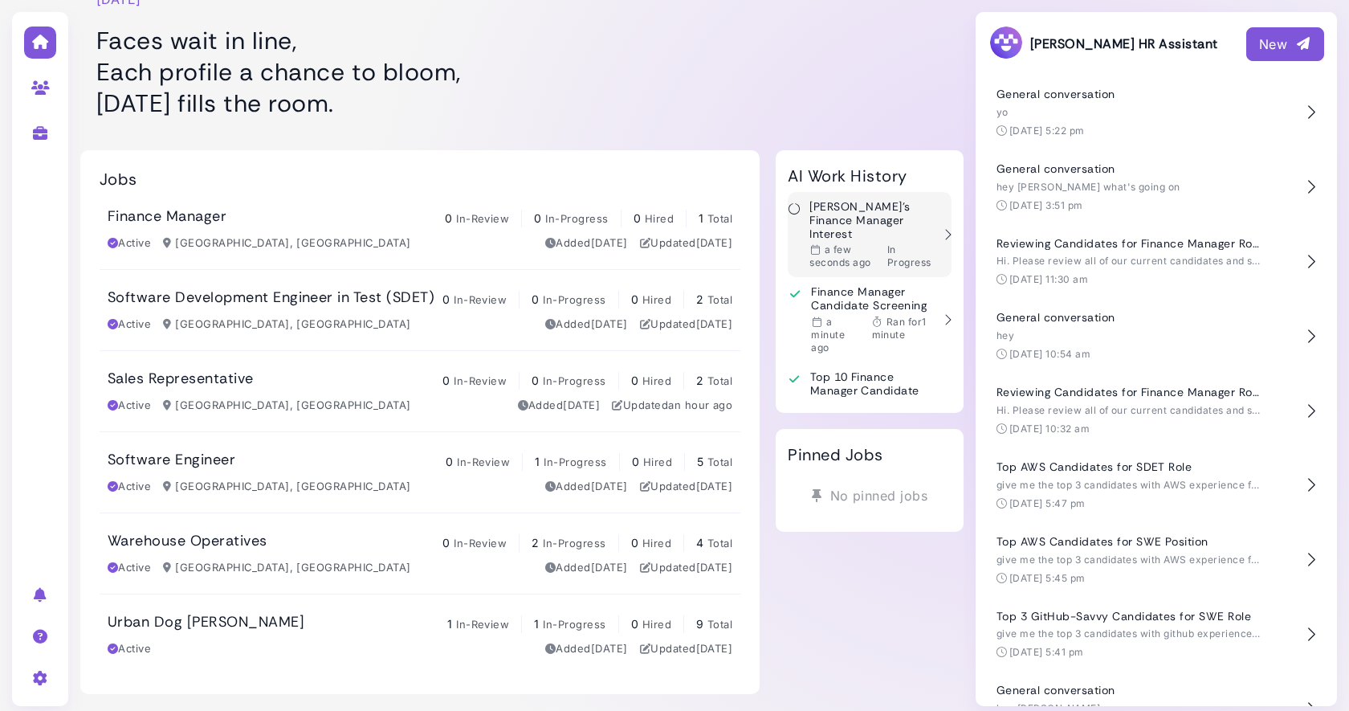
click at [860, 222] on h3 "[PERSON_NAME]'s Finance Manager Interest" at bounding box center [870, 220] width 121 height 40
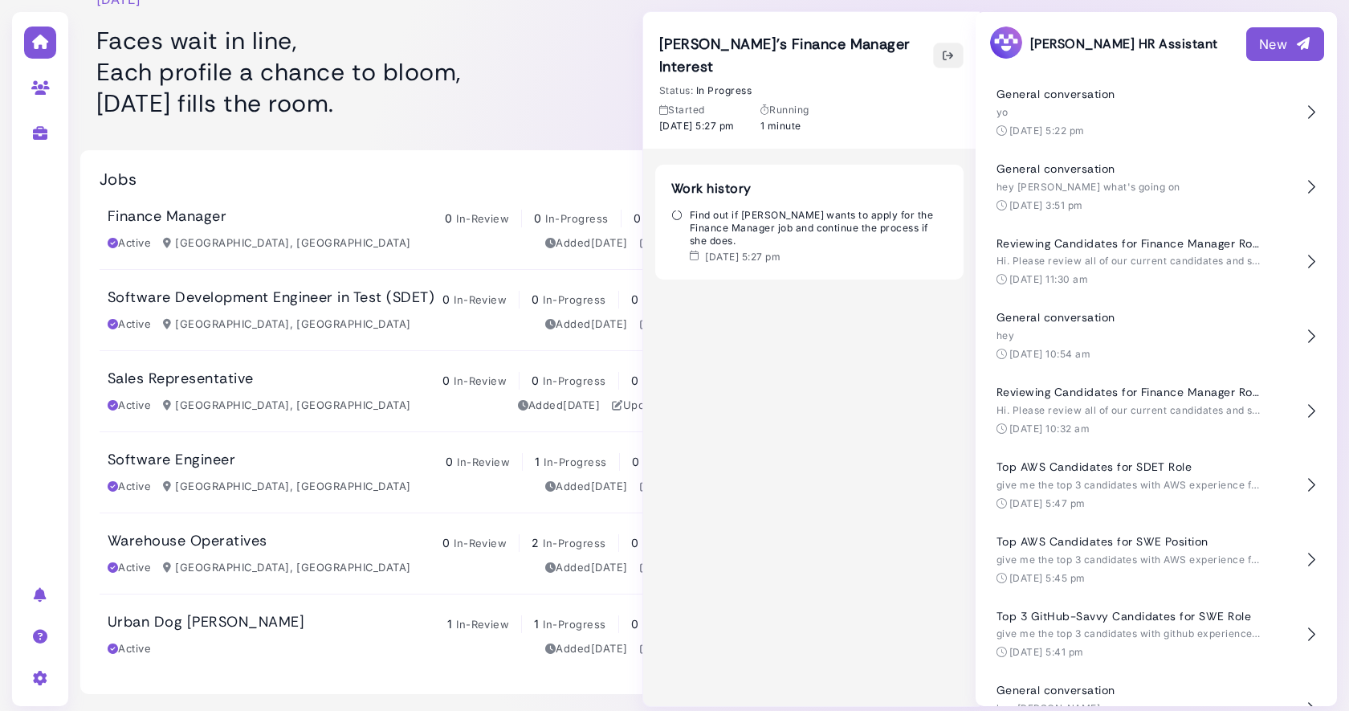
click at [950, 47] on icon "button" at bounding box center [948, 55] width 13 height 17
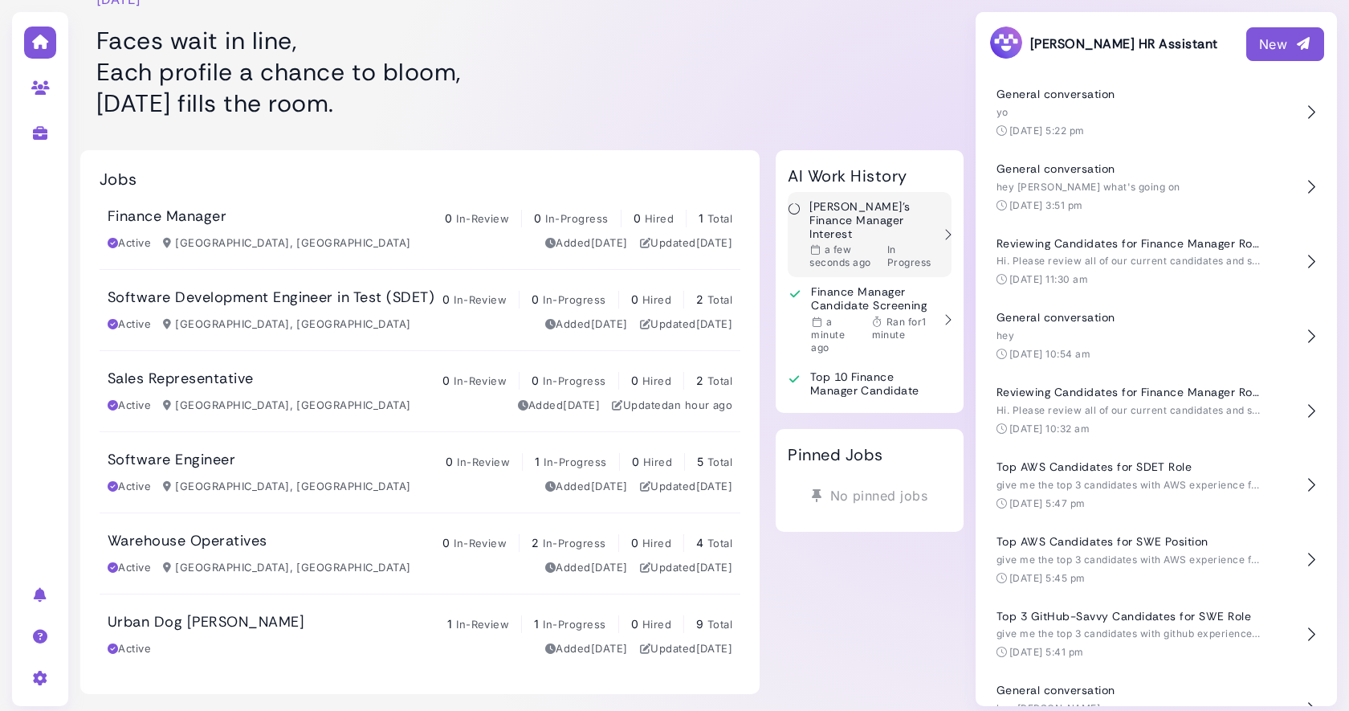
click at [824, 218] on h3 "[PERSON_NAME]'s Finance Manager Interest" at bounding box center [870, 220] width 121 height 40
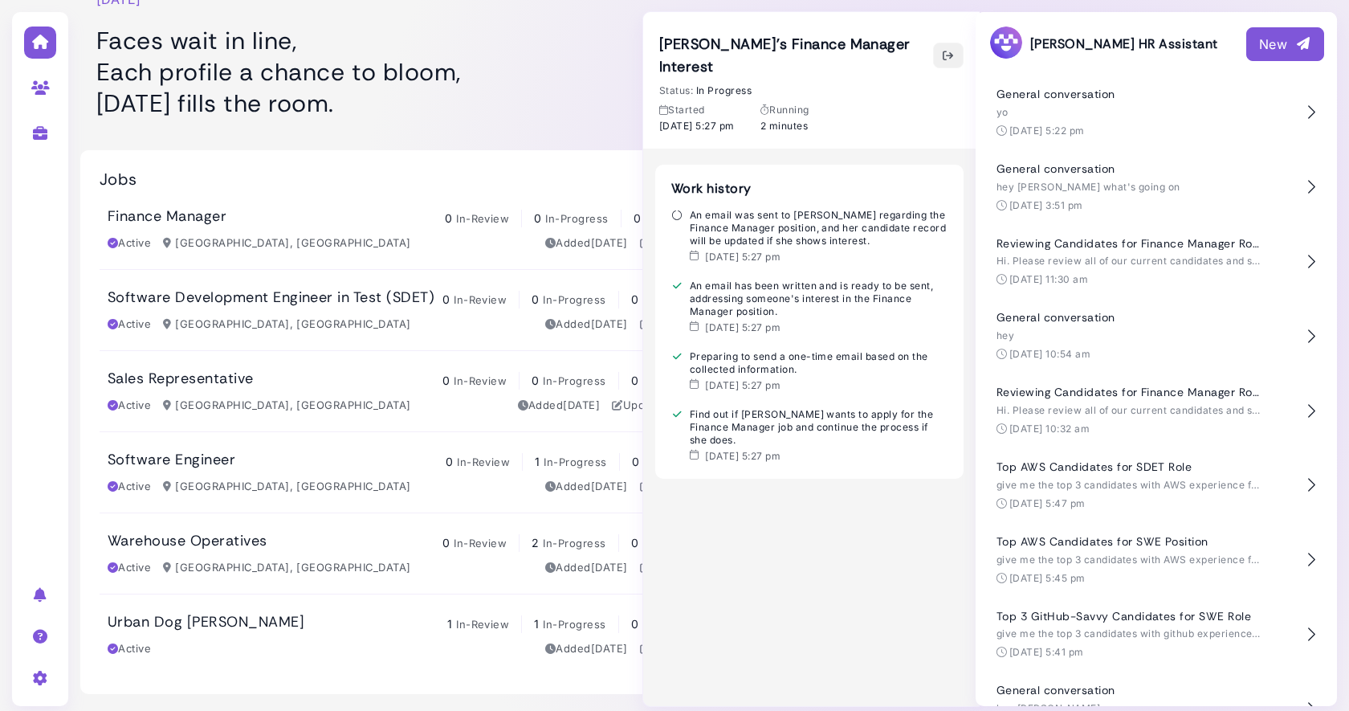
click at [944, 51] on icon "button" at bounding box center [948, 55] width 13 height 17
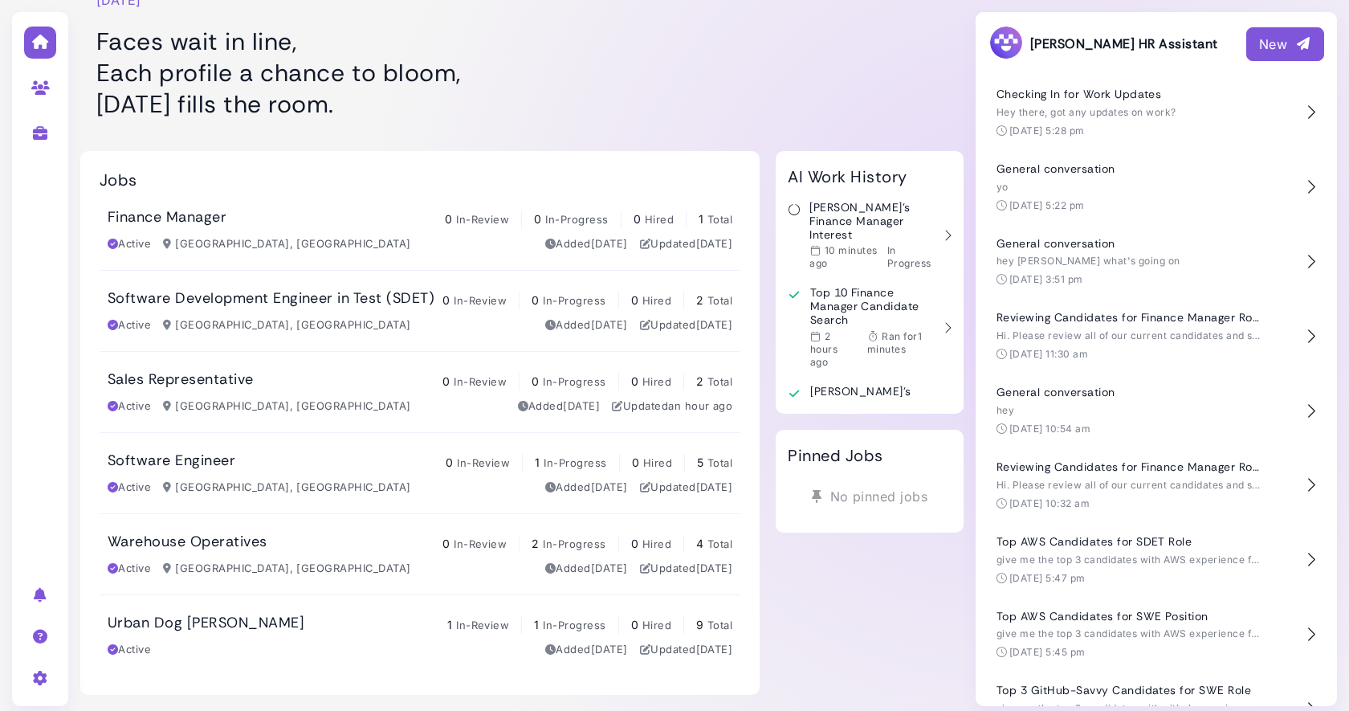
scroll to position [43, 0]
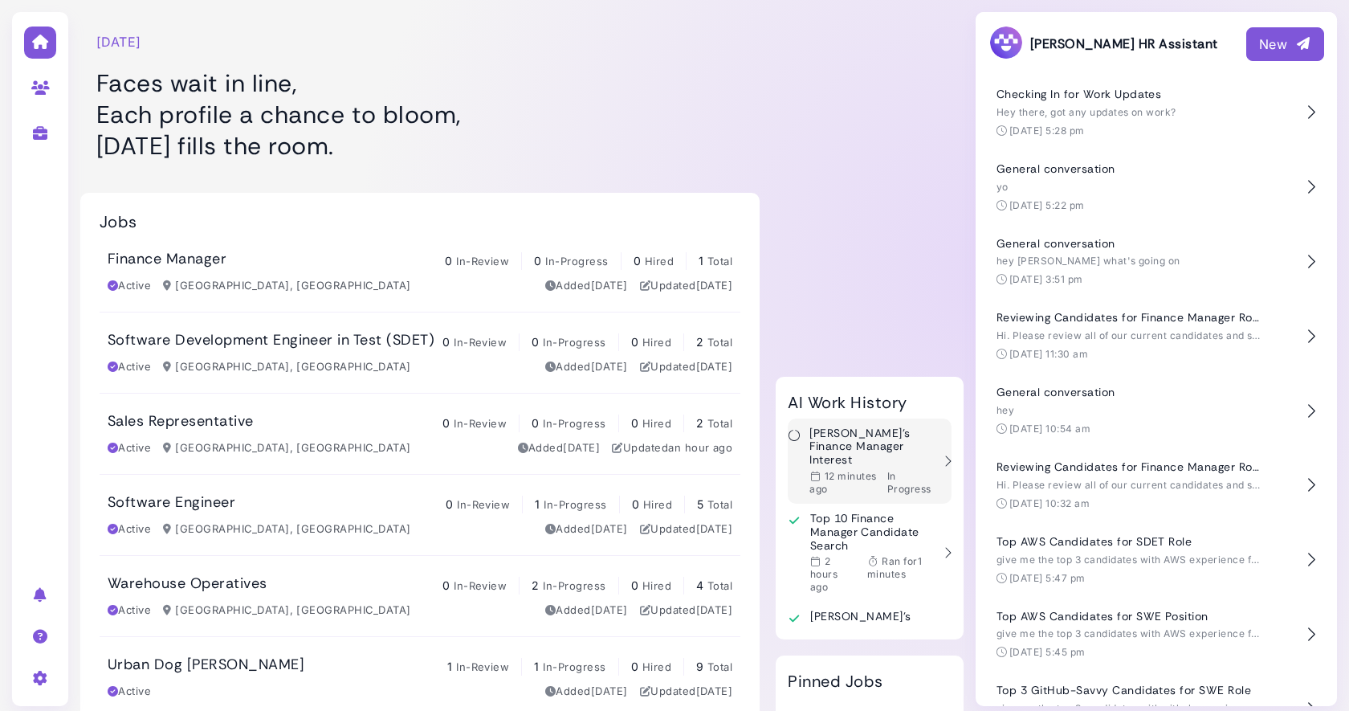
click at [846, 426] on h3 "[PERSON_NAME]'s Finance Manager Interest" at bounding box center [870, 446] width 121 height 40
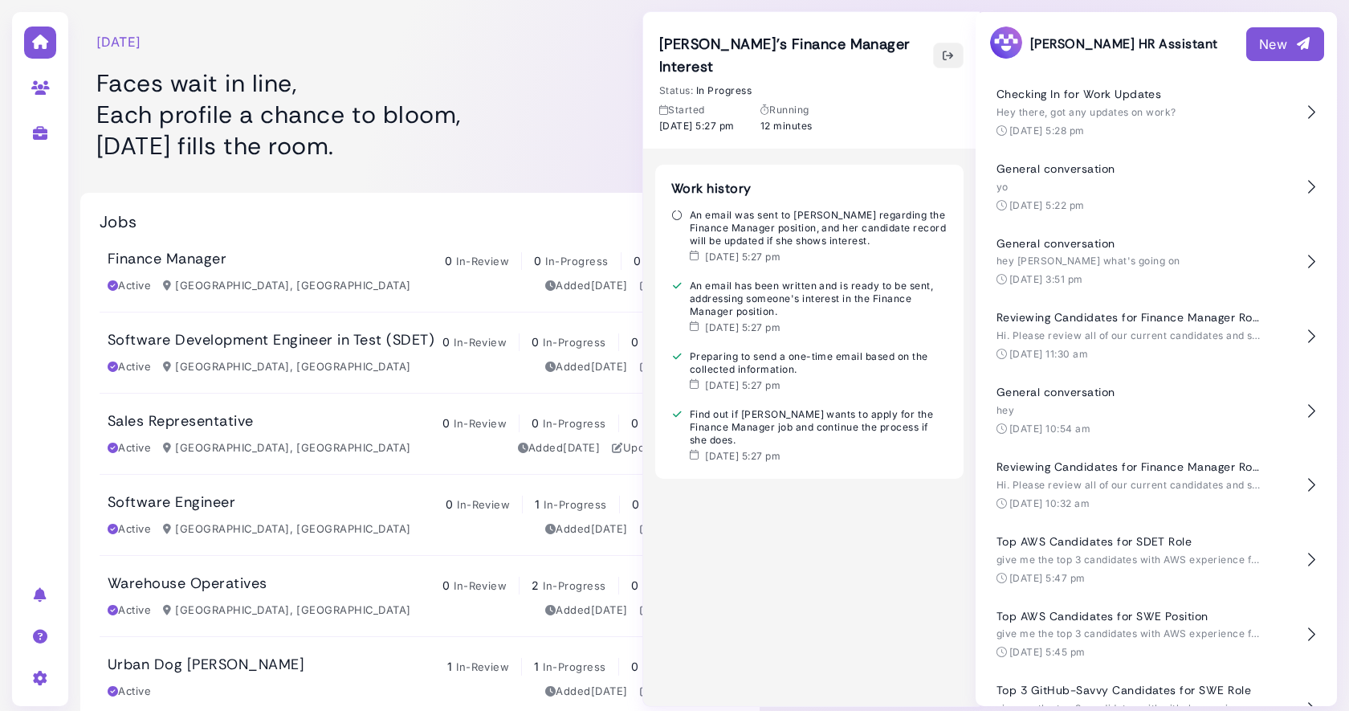
click at [944, 47] on icon "button" at bounding box center [948, 55] width 13 height 17
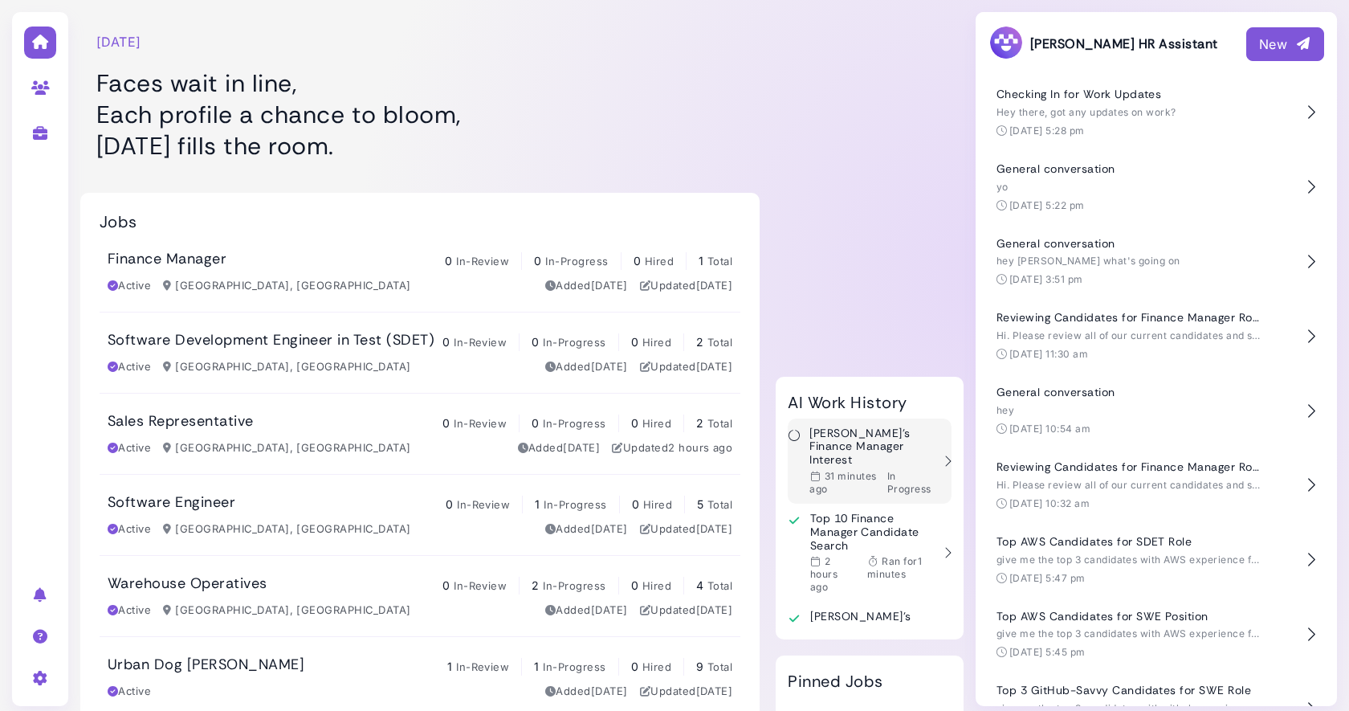
click at [876, 470] on time "31 minutes ago" at bounding box center [843, 482] width 67 height 25
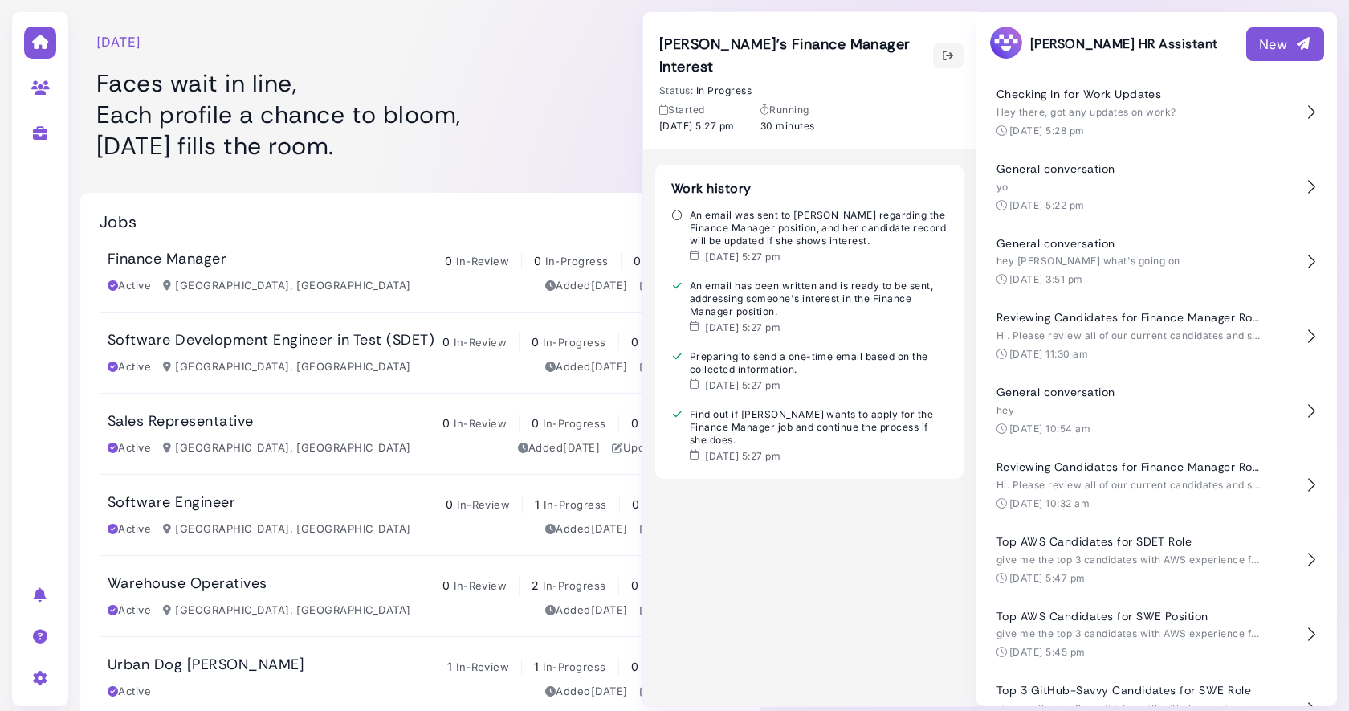
click at [811, 212] on div "An email was sent to [PERSON_NAME] regarding the Finance Manager position, and …" at bounding box center [809, 228] width 276 height 39
click at [948, 50] on icon "button" at bounding box center [948, 55] width 13 height 17
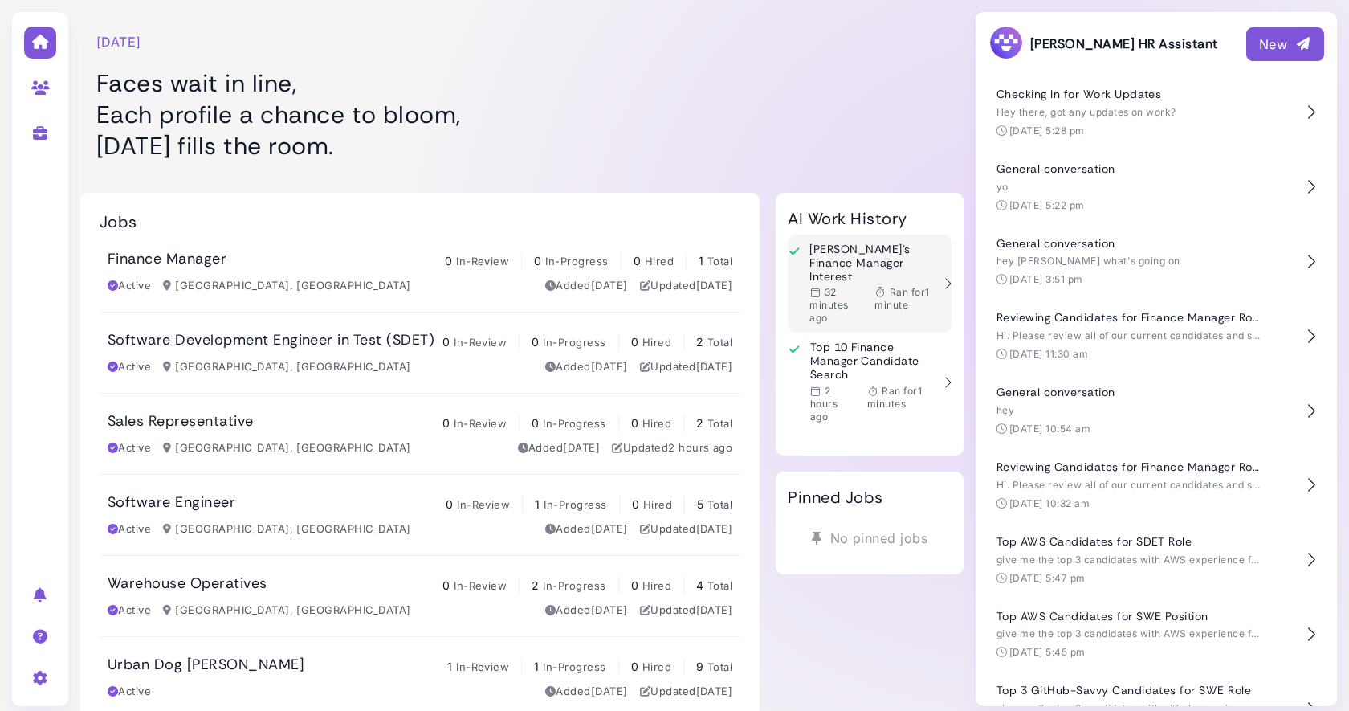
click at [839, 248] on h3 "[PERSON_NAME]'s Finance Manager Interest" at bounding box center [870, 263] width 121 height 40
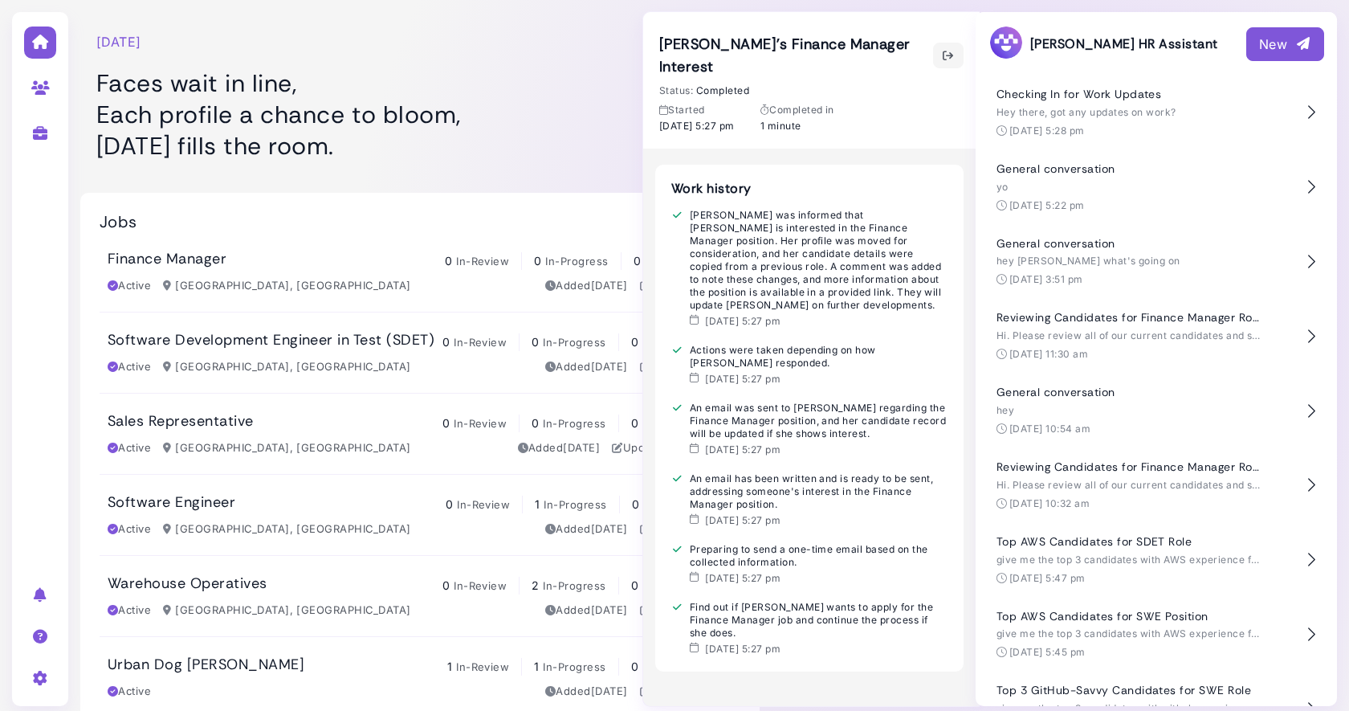
click at [357, 271] on div "Finance Manager 0 In-Review 0 In-Progress 0 Hired 1 Total Active [GEOGRAPHIC_DA…" at bounding box center [420, 271] width 625 height 43
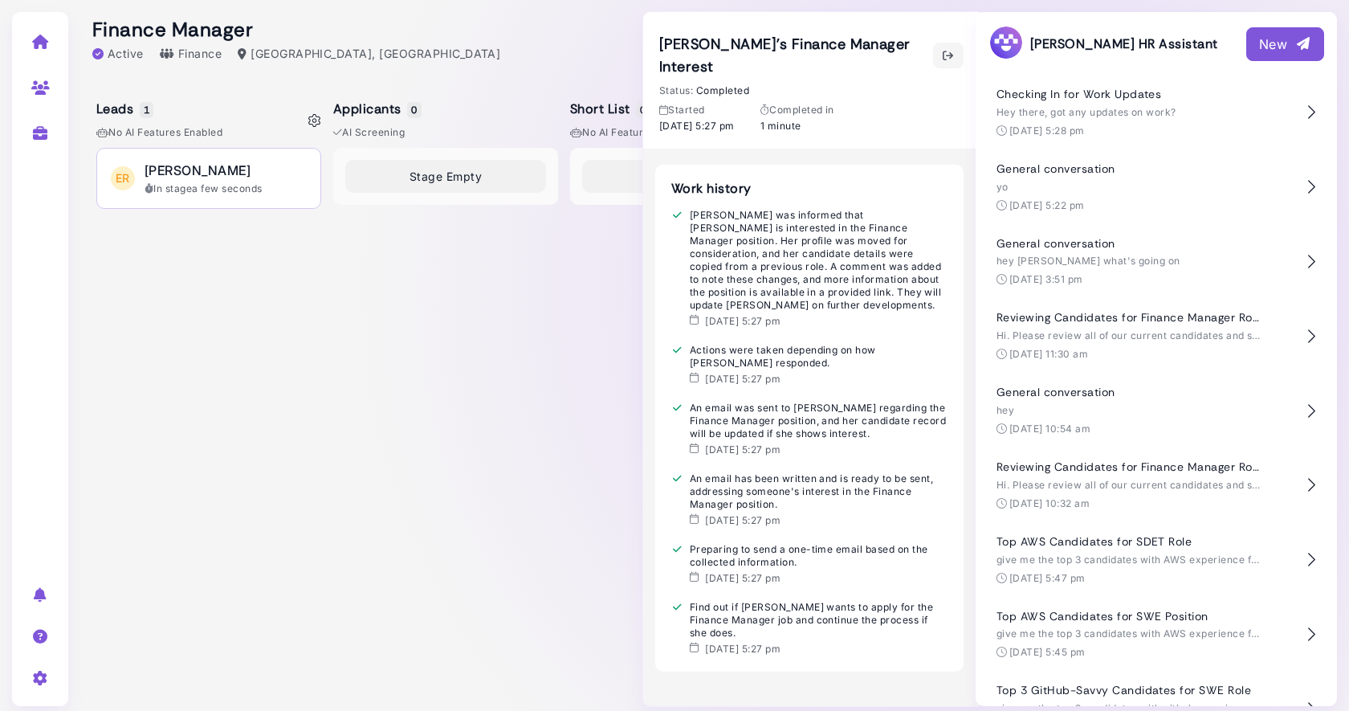
click at [222, 177] on span "[PERSON_NAME]" at bounding box center [198, 170] width 106 height 19
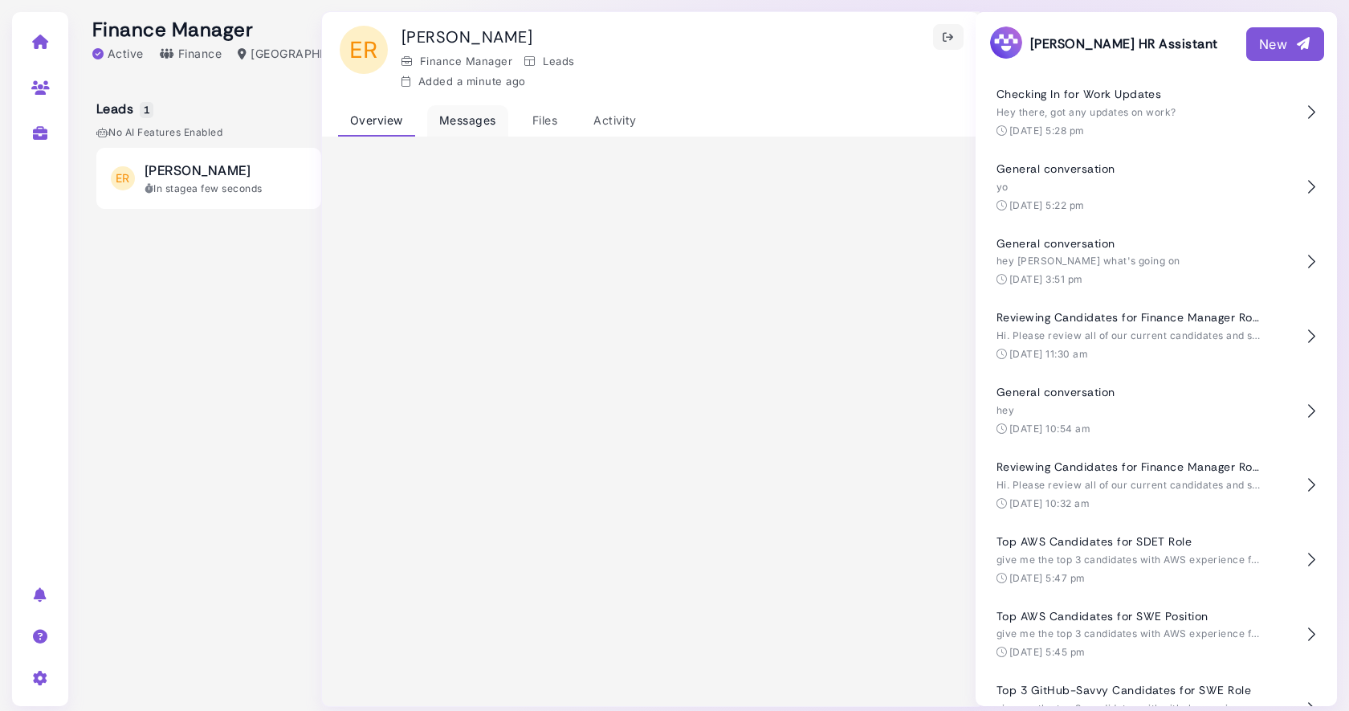
click at [487, 123] on div "Messages" at bounding box center [467, 120] width 81 height 31
click at [631, 124] on div "Activity" at bounding box center [614, 120] width 67 height 31
click at [952, 37] on icon "button" at bounding box center [948, 37] width 13 height 17
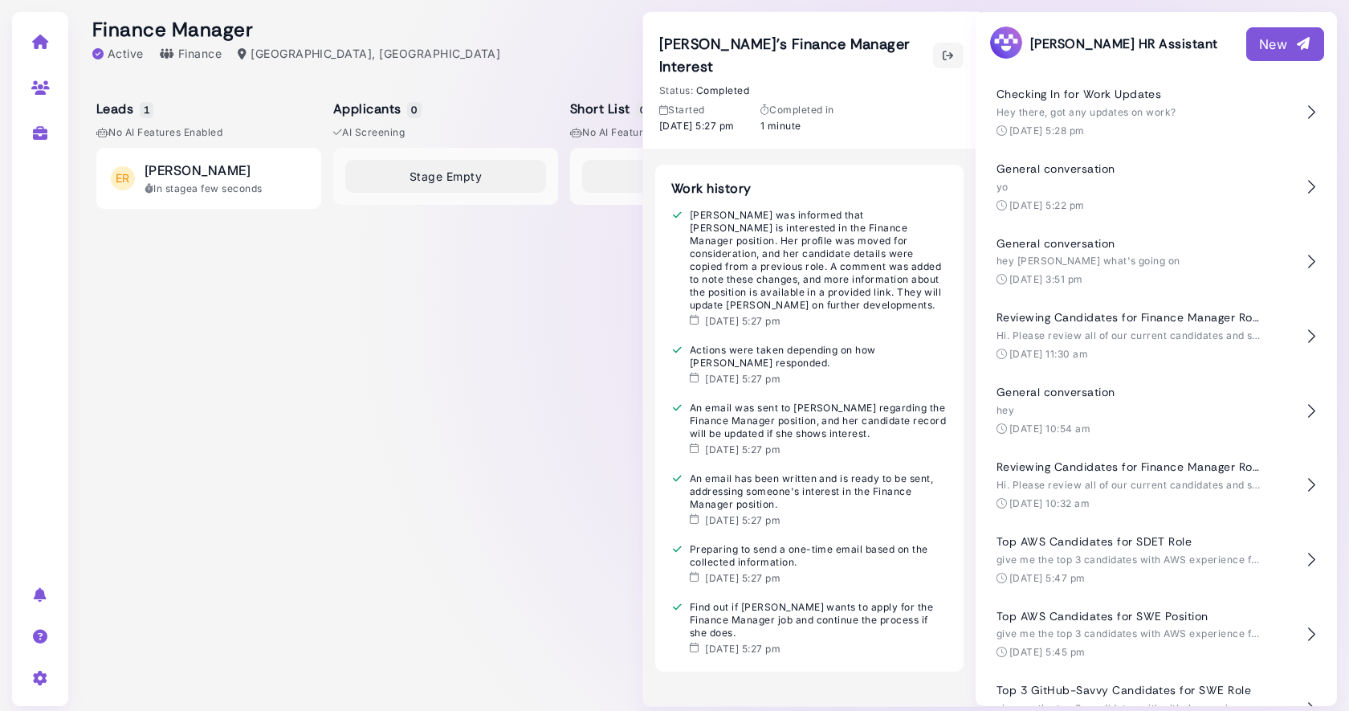
click at [43, 33] on link at bounding box center [40, 41] width 51 height 42
